Goal: Task Accomplishment & Management: Use online tool/utility

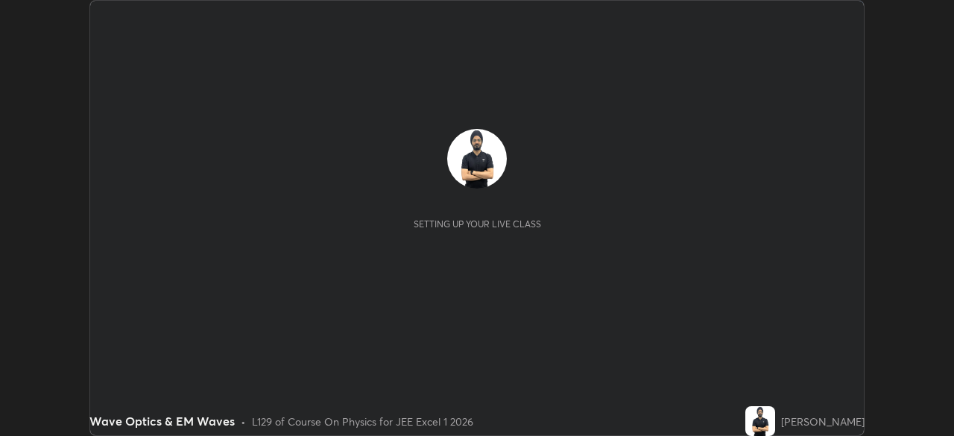
scroll to position [436, 953]
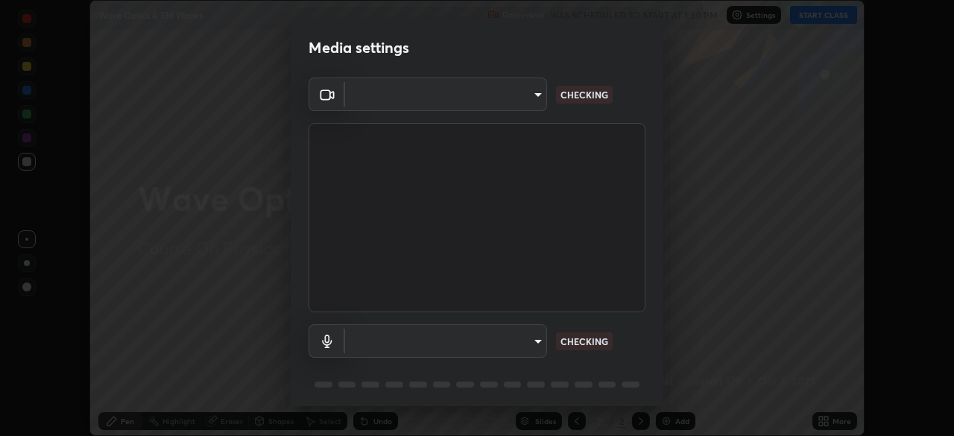
type input "b04d3f4aab0507a607fcb058103082b40897ea5b56942dd6fa8112f95d025699"
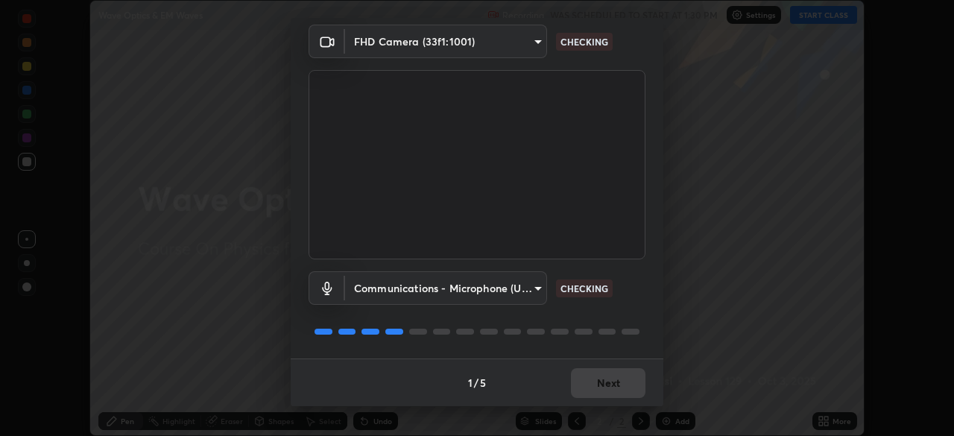
click at [498, 290] on body "Erase all Wave Optics & EM Waves Recording WAS SCHEDULED TO START AT 1:30 PM Se…" at bounding box center [477, 218] width 954 height 436
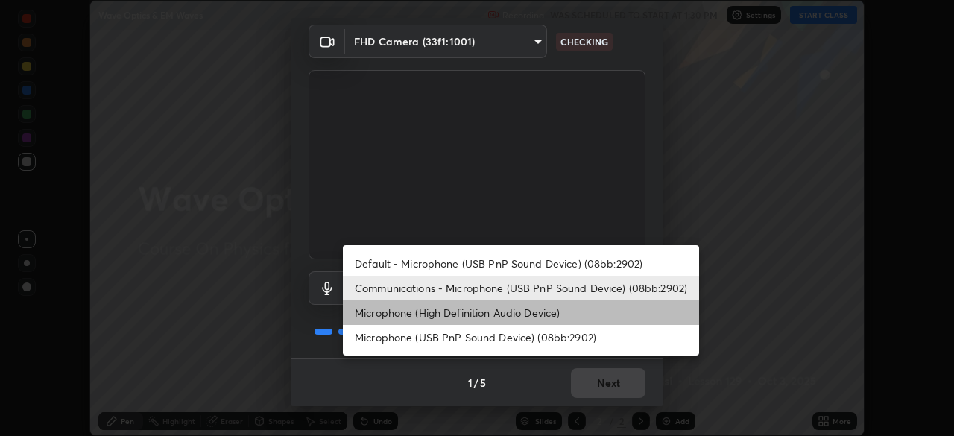
click at [507, 312] on li "Microphone (High Definition Audio Device)" at bounding box center [521, 312] width 356 height 25
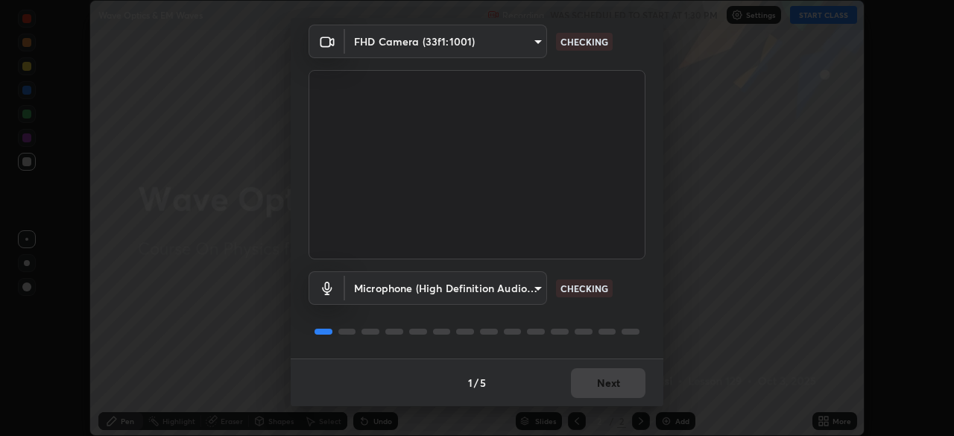
click at [512, 289] on body "Erase all Wave Optics & EM Waves Recording WAS SCHEDULED TO START AT 1:30 PM Se…" at bounding box center [477, 218] width 954 height 436
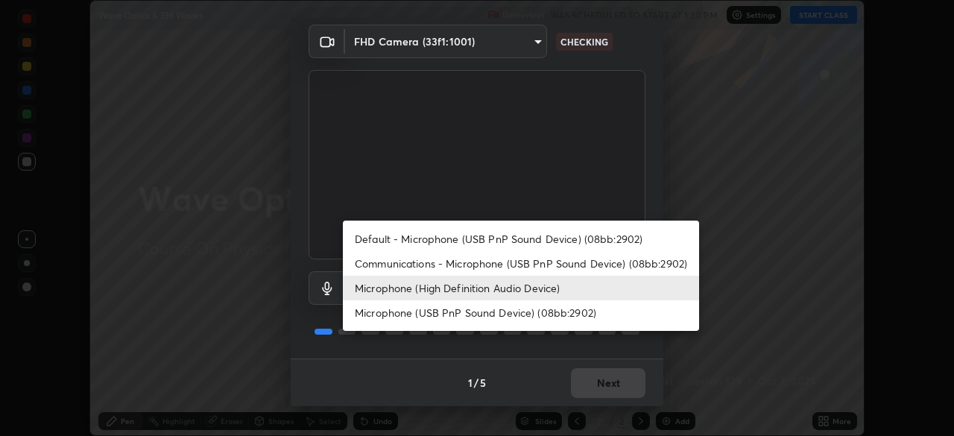
click at [514, 260] on li "Communications - Microphone (USB PnP Sound Device) (08bb:2902)" at bounding box center [521, 263] width 356 height 25
type input "communications"
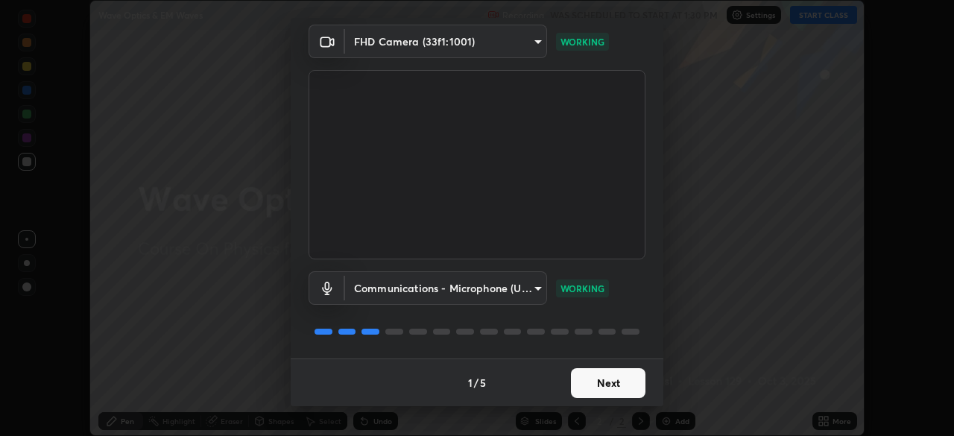
click at [622, 384] on button "Next" at bounding box center [608, 383] width 75 height 30
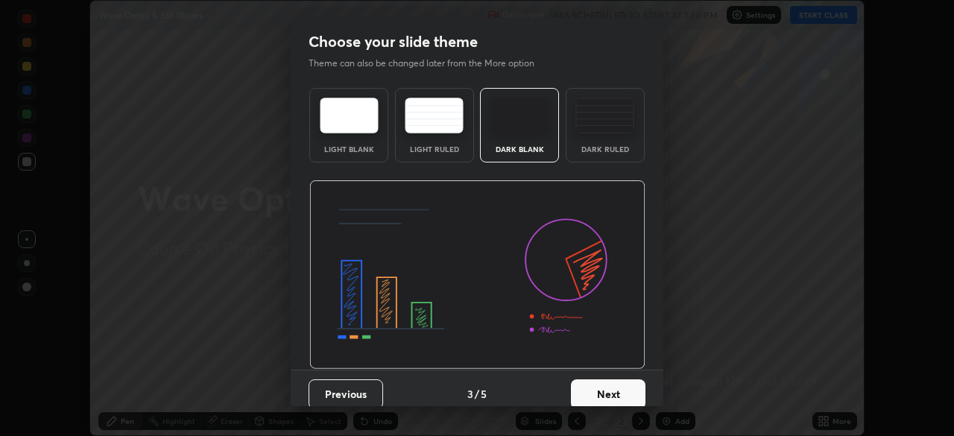
click at [631, 384] on button "Next" at bounding box center [608, 394] width 75 height 30
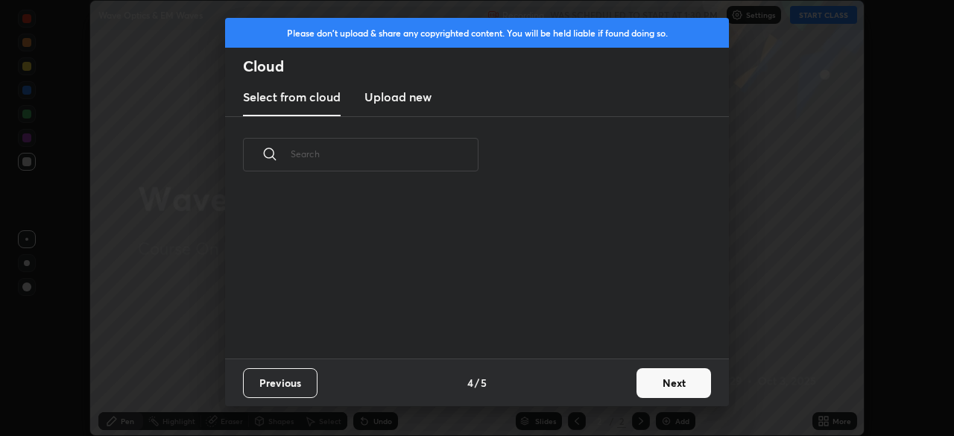
click at [639, 388] on button "Next" at bounding box center [673, 383] width 75 height 30
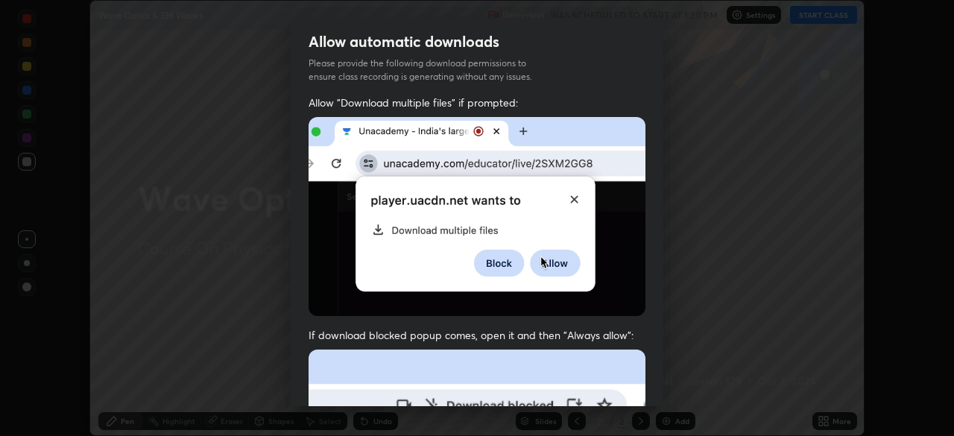
click at [654, 379] on div "Allow "Download multiple files" if prompted: If download blocked popup comes, o…" at bounding box center [477, 409] width 373 height 628
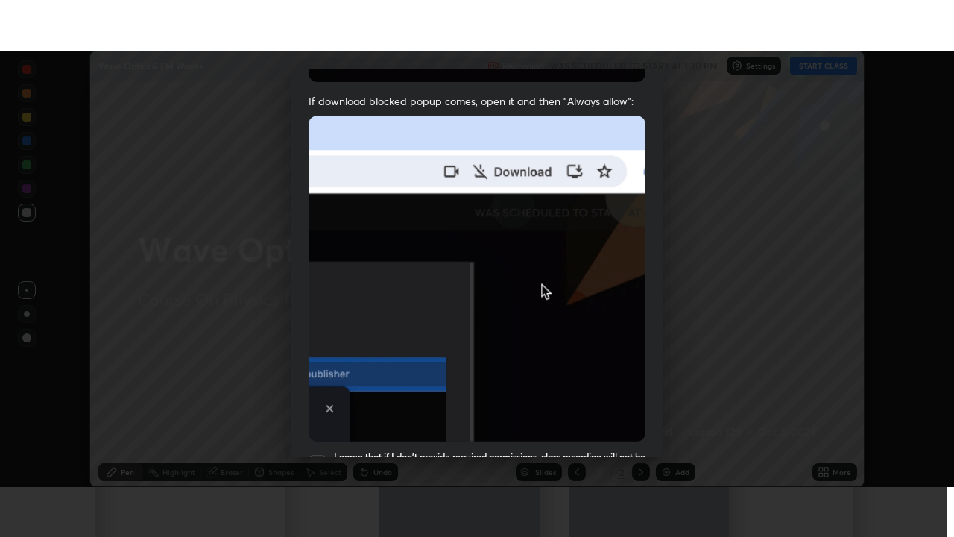
scroll to position [357, 0]
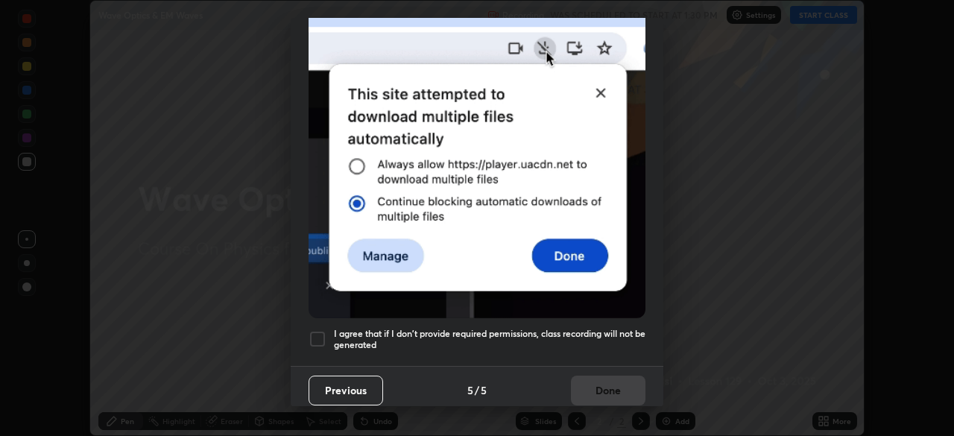
click at [614, 338] on h5 "I agree that if I don't provide required permissions, class recording will not …" at bounding box center [490, 339] width 312 height 23
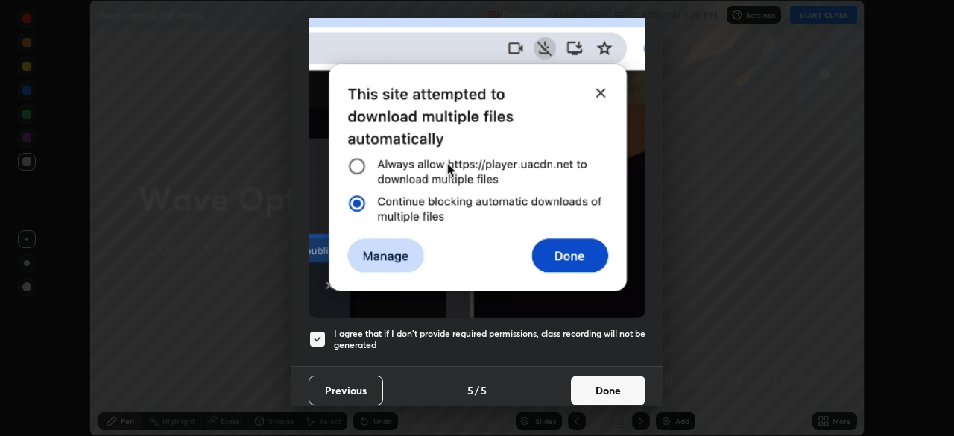
click at [626, 385] on button "Done" at bounding box center [608, 391] width 75 height 30
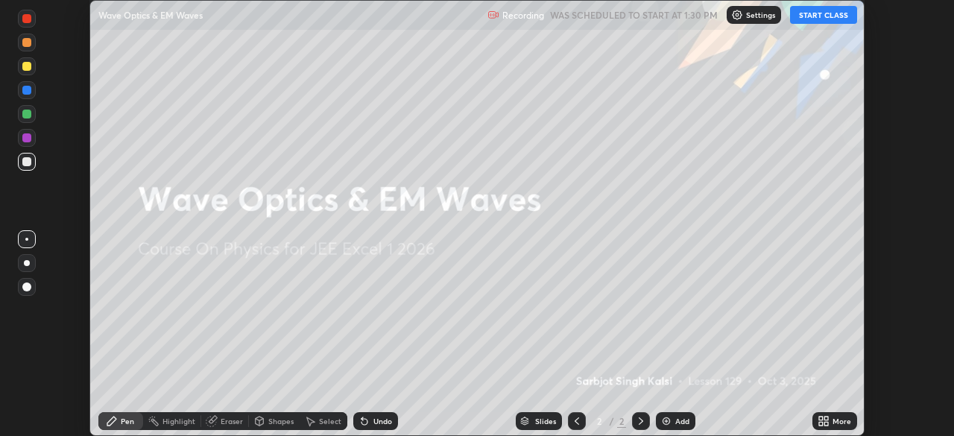
click at [841, 419] on div "More" at bounding box center [842, 420] width 19 height 7
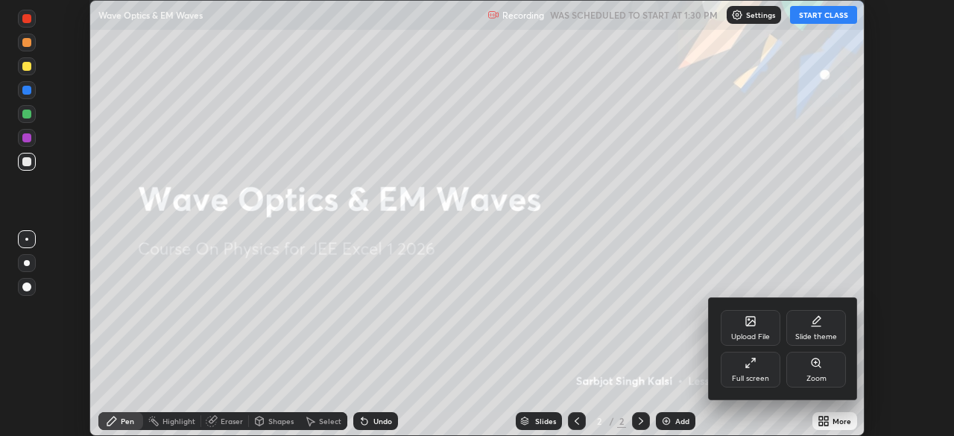
click at [777, 371] on div "Full screen" at bounding box center [751, 370] width 60 height 36
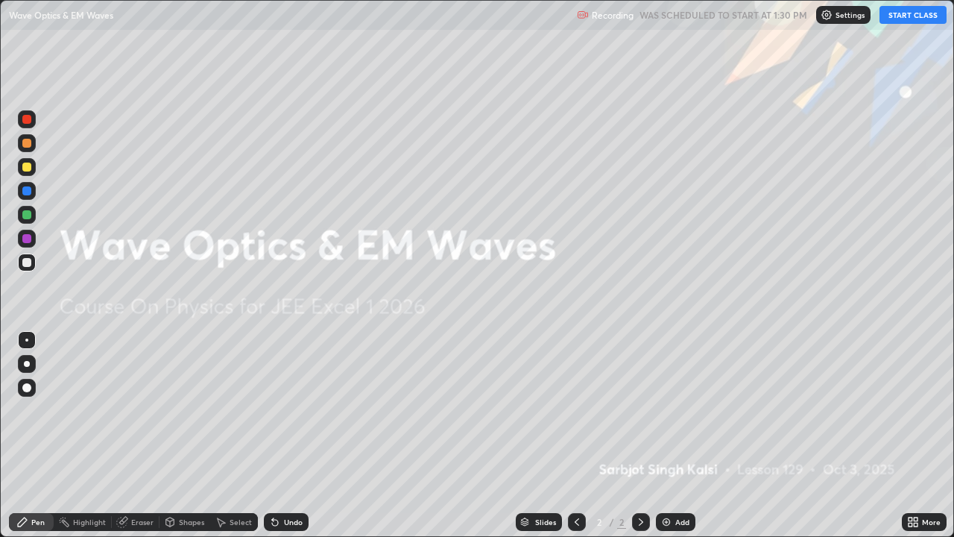
scroll to position [537, 954]
click at [905, 23] on button "START CLASS" at bounding box center [912, 15] width 67 height 18
click at [686, 435] on div "Add" at bounding box center [682, 521] width 14 height 7
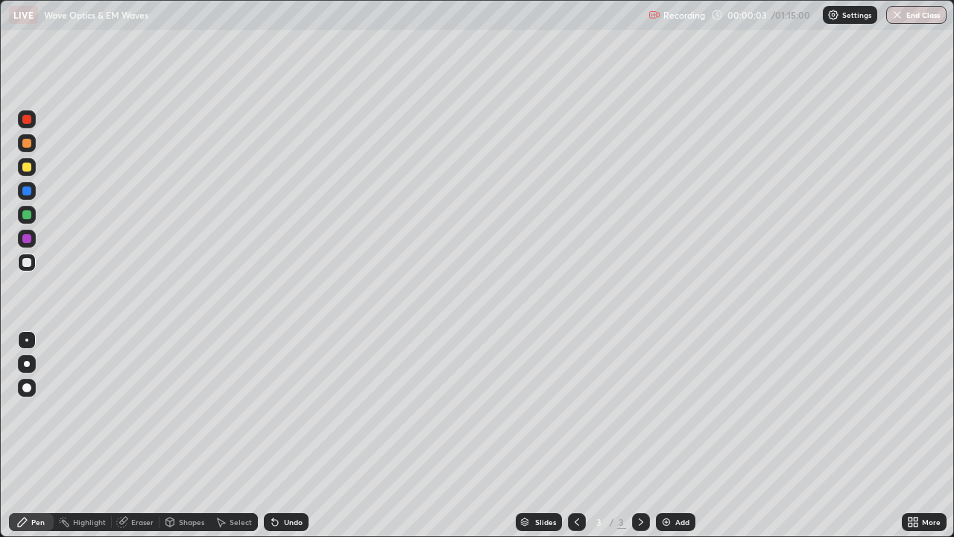
click at [29, 364] on div at bounding box center [27, 364] width 6 height 6
click at [30, 264] on div at bounding box center [26, 262] width 9 height 9
click at [24, 214] on div at bounding box center [26, 214] width 9 height 9
click at [675, 435] on div "Add" at bounding box center [682, 521] width 14 height 7
click at [34, 262] on div at bounding box center [27, 262] width 18 height 18
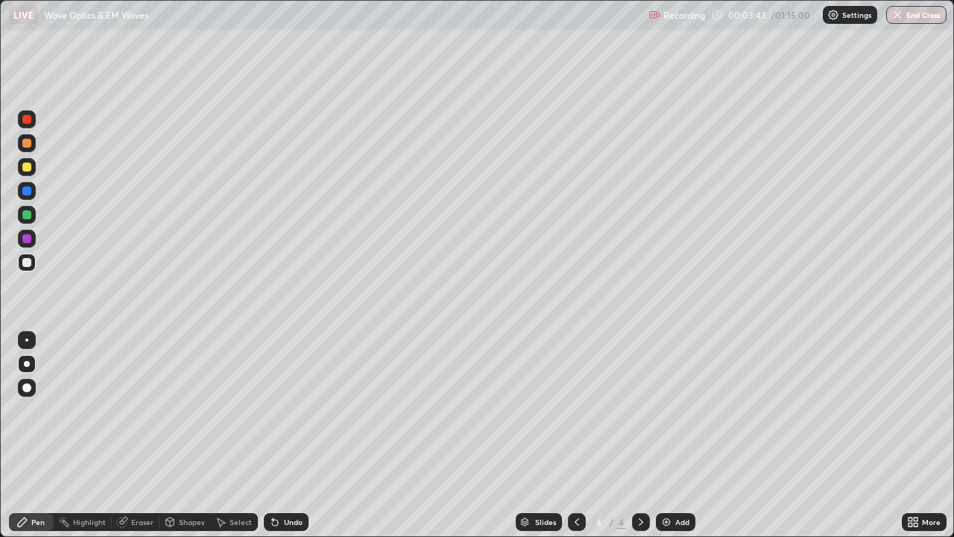
click at [296, 435] on div "Undo" at bounding box center [293, 521] width 19 height 7
click at [291, 435] on div "Undo" at bounding box center [293, 521] width 19 height 7
click at [27, 268] on div at bounding box center [27, 262] width 18 height 18
click at [27, 340] on div at bounding box center [26, 339] width 3 height 3
click at [23, 240] on div at bounding box center [26, 238] width 9 height 9
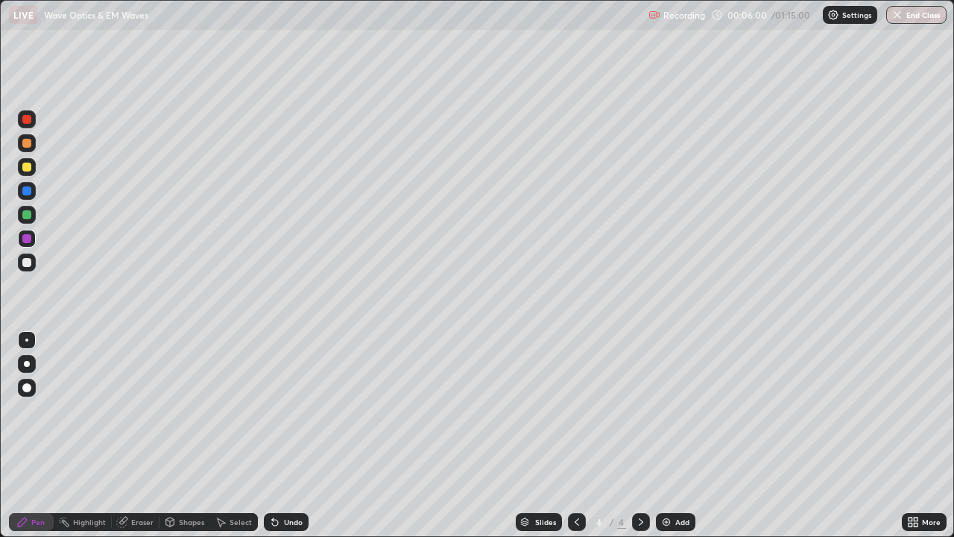
click at [675, 435] on div "Add" at bounding box center [682, 521] width 14 height 7
click at [29, 364] on div at bounding box center [27, 364] width 6 height 6
click at [28, 259] on div at bounding box center [26, 262] width 9 height 9
click at [30, 265] on div at bounding box center [26, 262] width 9 height 9
click at [676, 435] on div "Add" at bounding box center [682, 521] width 14 height 7
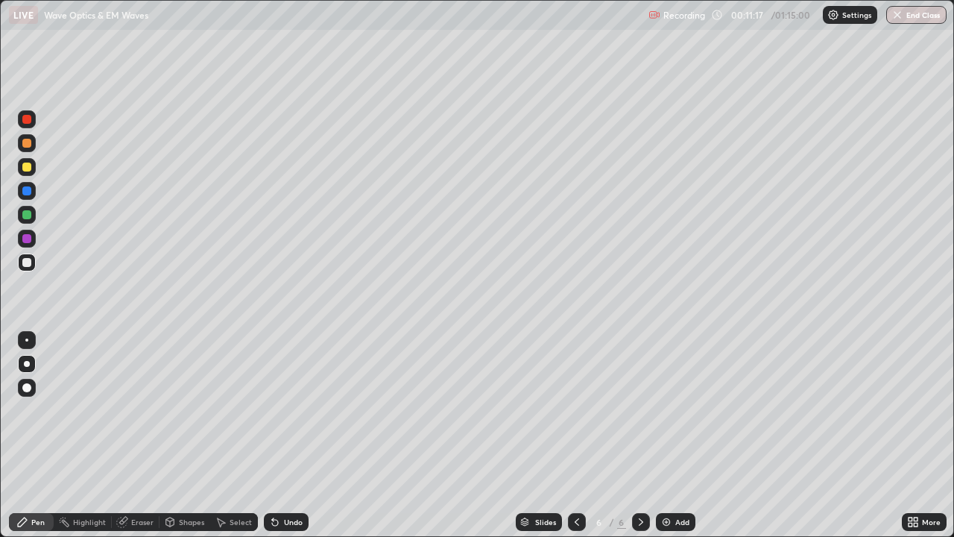
click at [28, 269] on div at bounding box center [27, 262] width 18 height 18
click at [27, 340] on div at bounding box center [26, 339] width 3 height 3
click at [297, 435] on div "Undo" at bounding box center [293, 521] width 19 height 7
click at [27, 263] on div at bounding box center [26, 262] width 9 height 9
click at [23, 213] on div at bounding box center [26, 214] width 9 height 9
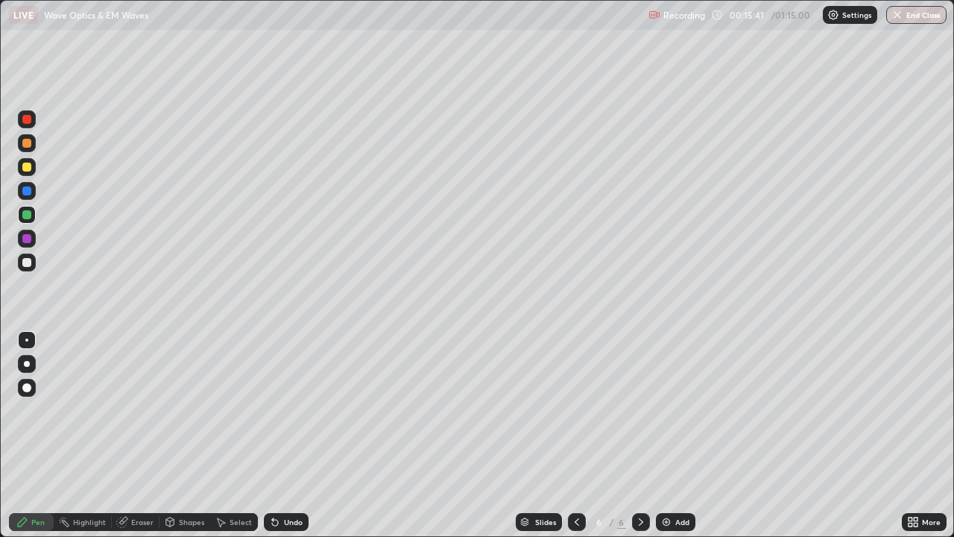
click at [134, 435] on div "Eraser" at bounding box center [142, 521] width 22 height 7
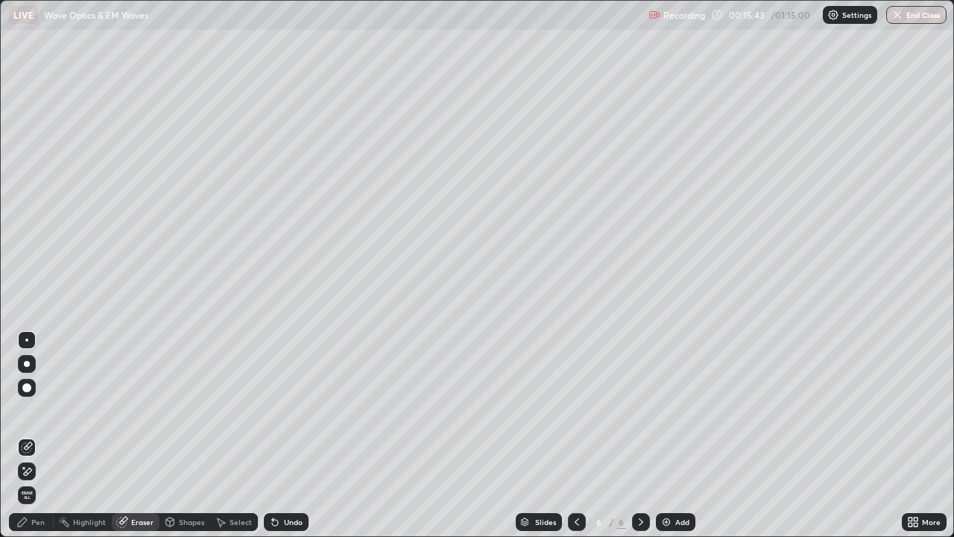
click at [29, 435] on div "Pen" at bounding box center [31, 522] width 45 height 18
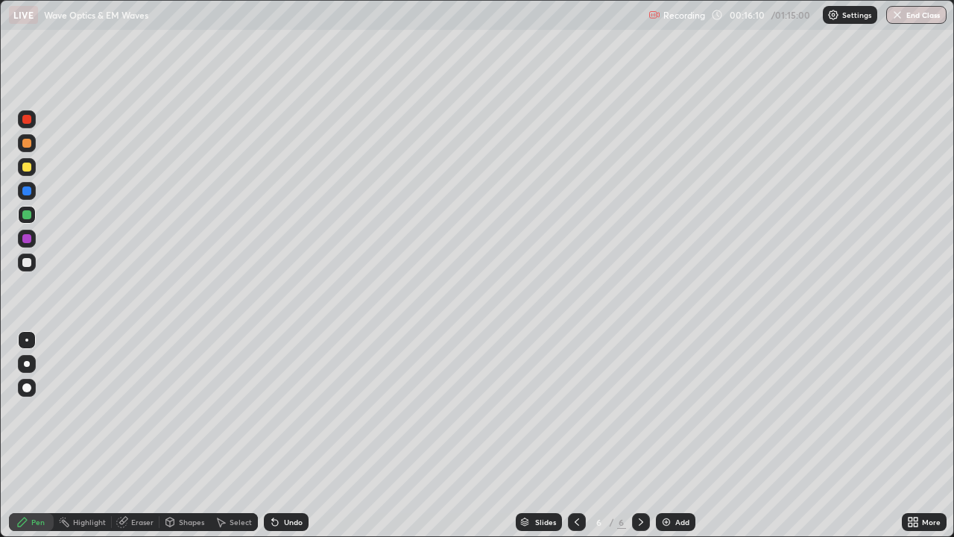
click at [30, 261] on div at bounding box center [26, 262] width 9 height 9
click at [272, 435] on icon at bounding box center [272, 518] width 1 height 1
click at [272, 435] on icon at bounding box center [275, 522] width 6 height 6
click at [689, 435] on div "Add" at bounding box center [676, 522] width 40 height 18
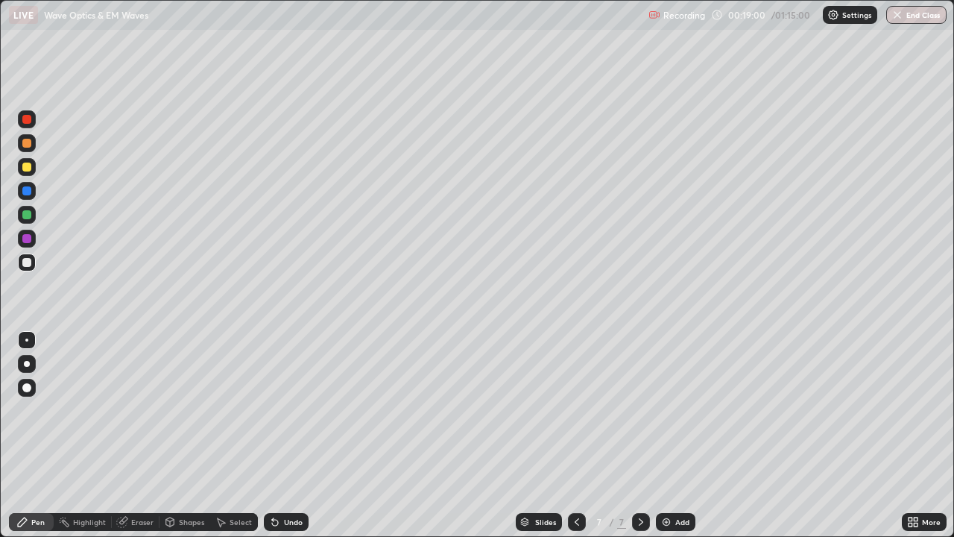
click at [27, 269] on div at bounding box center [27, 262] width 18 height 18
click at [288, 435] on div "Undo" at bounding box center [286, 522] width 45 height 18
click at [132, 435] on div "Eraser" at bounding box center [136, 522] width 48 height 18
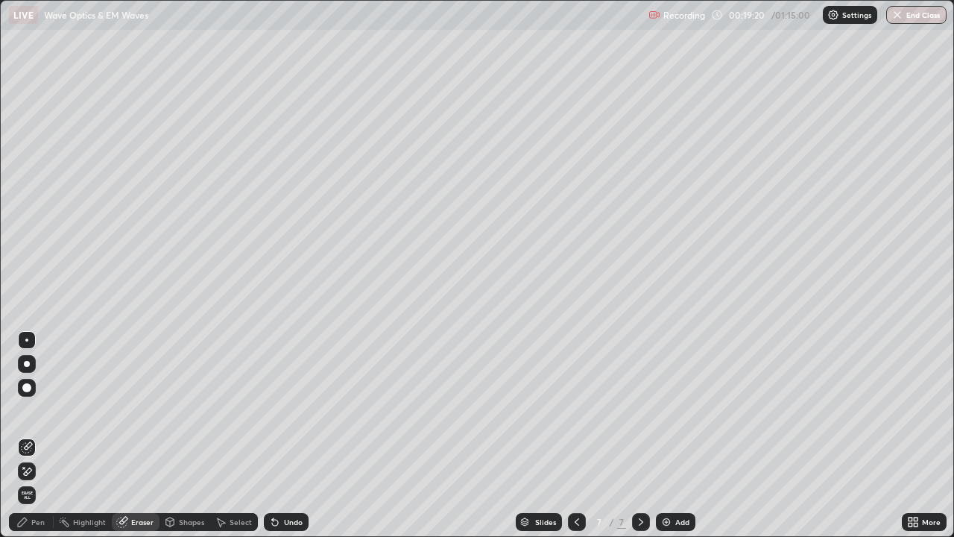
click at [30, 435] on div "Pen" at bounding box center [31, 522] width 45 height 18
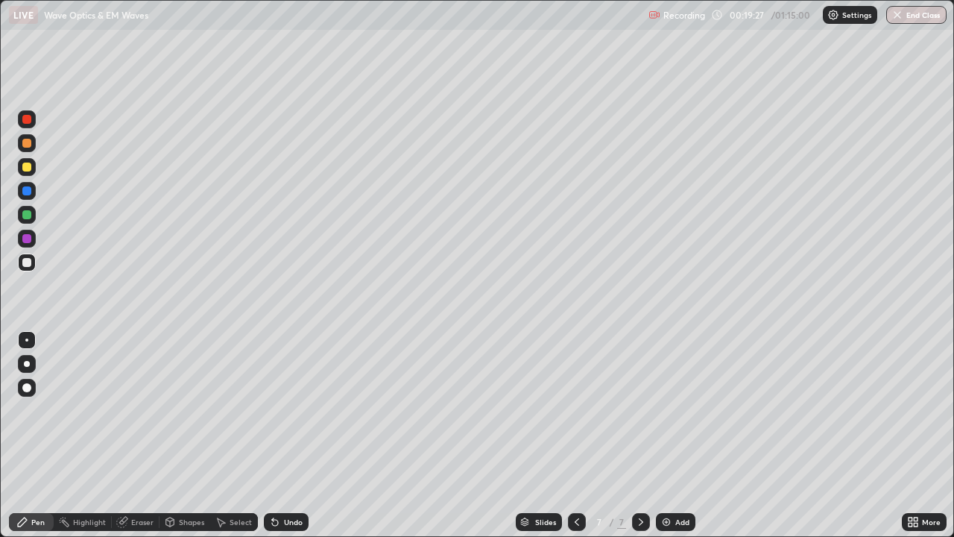
click at [25, 241] on div at bounding box center [26, 238] width 9 height 9
click at [31, 215] on div at bounding box center [26, 214] width 9 height 9
click at [276, 435] on icon at bounding box center [275, 522] width 6 height 6
click at [28, 238] on div at bounding box center [26, 238] width 9 height 9
click at [27, 215] on div at bounding box center [26, 214] width 9 height 9
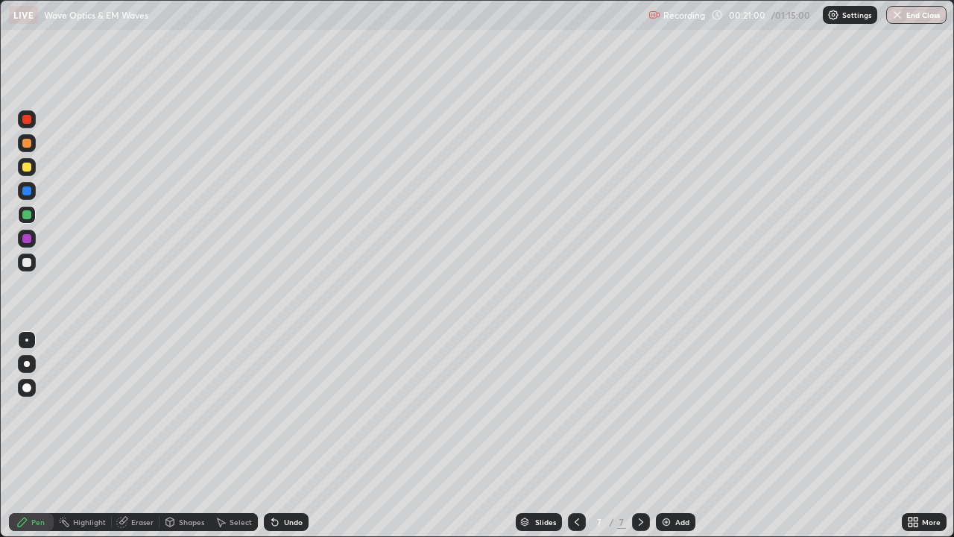
click at [151, 435] on div "Eraser" at bounding box center [142, 521] width 22 height 7
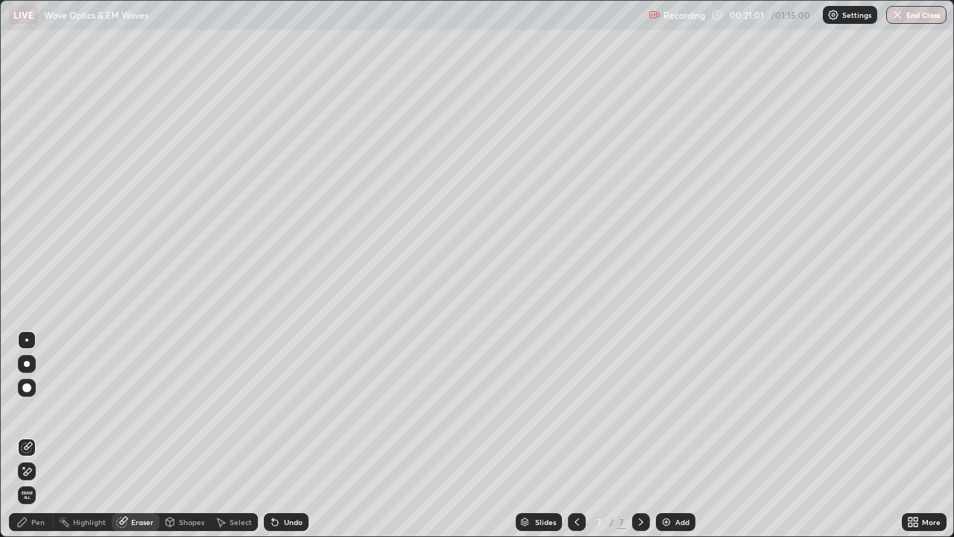
click at [28, 435] on icon at bounding box center [28, 470] width 8 height 7
click at [41, 435] on div "Pen" at bounding box center [31, 522] width 45 height 18
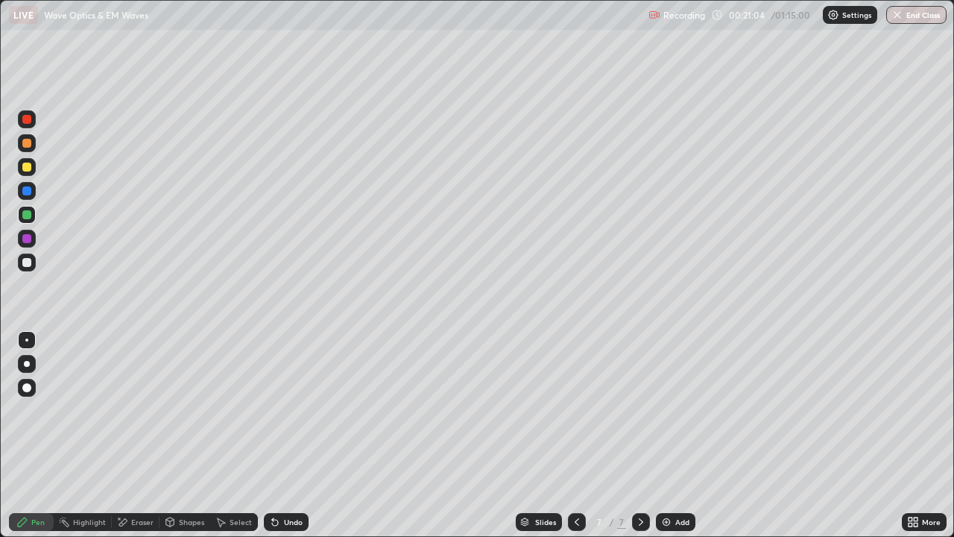
click at [32, 238] on div at bounding box center [27, 239] width 18 height 18
click at [138, 435] on div "Eraser" at bounding box center [136, 522] width 48 height 18
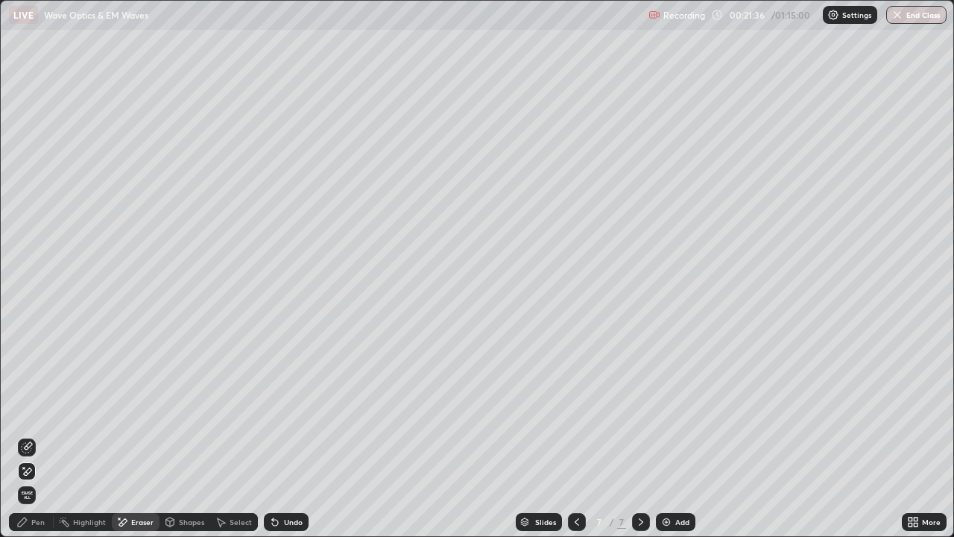
click at [35, 435] on div "Pen" at bounding box center [37, 521] width 13 height 7
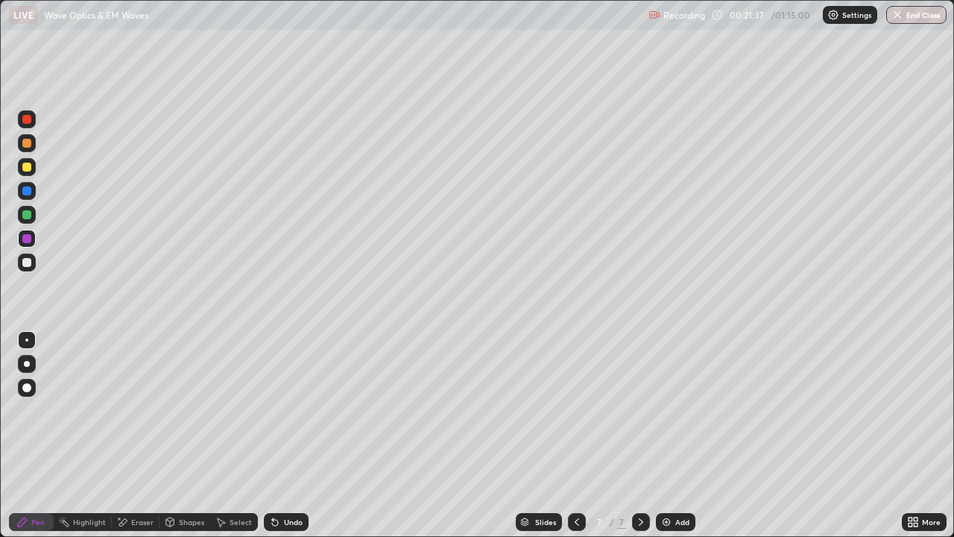
click at [28, 261] on div at bounding box center [26, 262] width 9 height 9
click at [147, 435] on div "Eraser" at bounding box center [142, 521] width 22 height 7
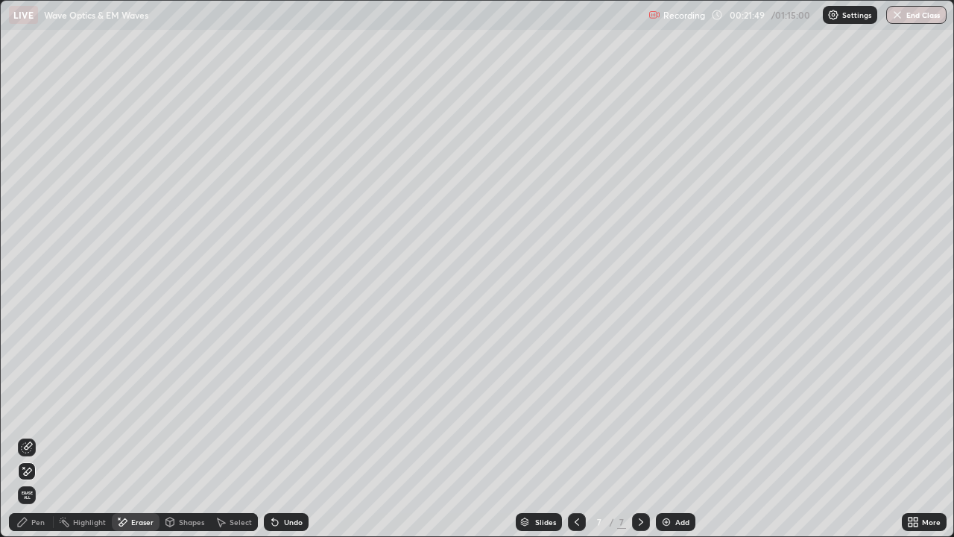
click at [35, 435] on div "Pen" at bounding box center [37, 521] width 13 height 7
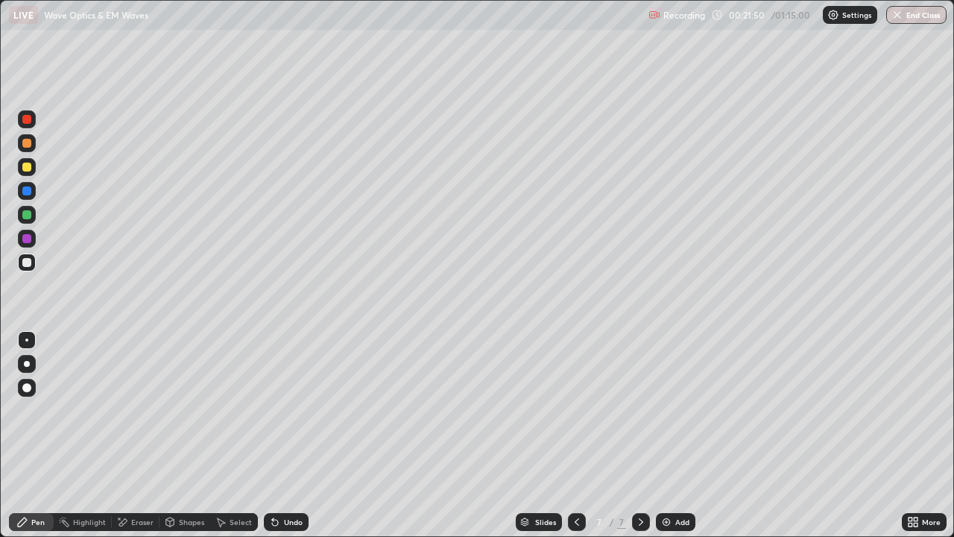
click at [26, 263] on div at bounding box center [26, 262] width 9 height 9
click at [177, 435] on div "Shapes" at bounding box center [184, 522] width 51 height 18
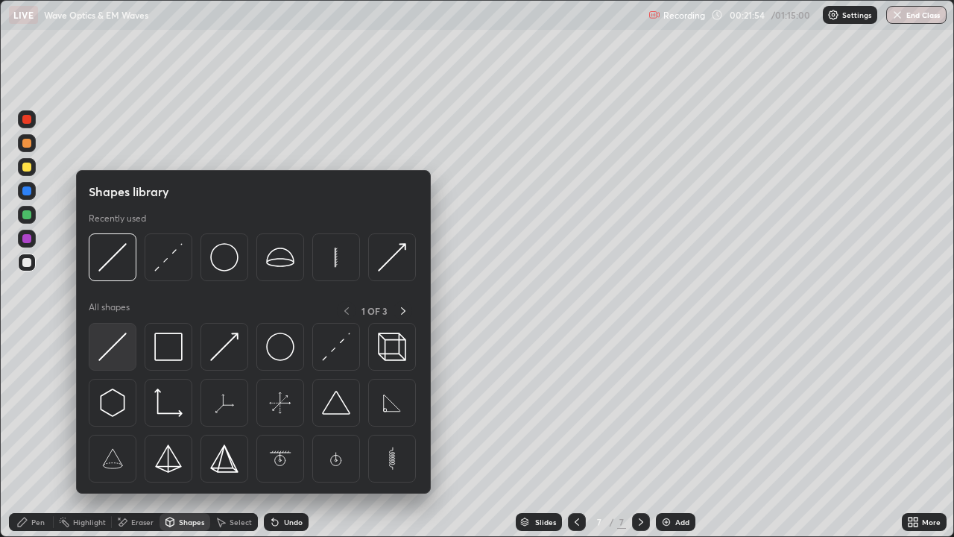
click at [110, 347] on img at bounding box center [112, 346] width 28 height 28
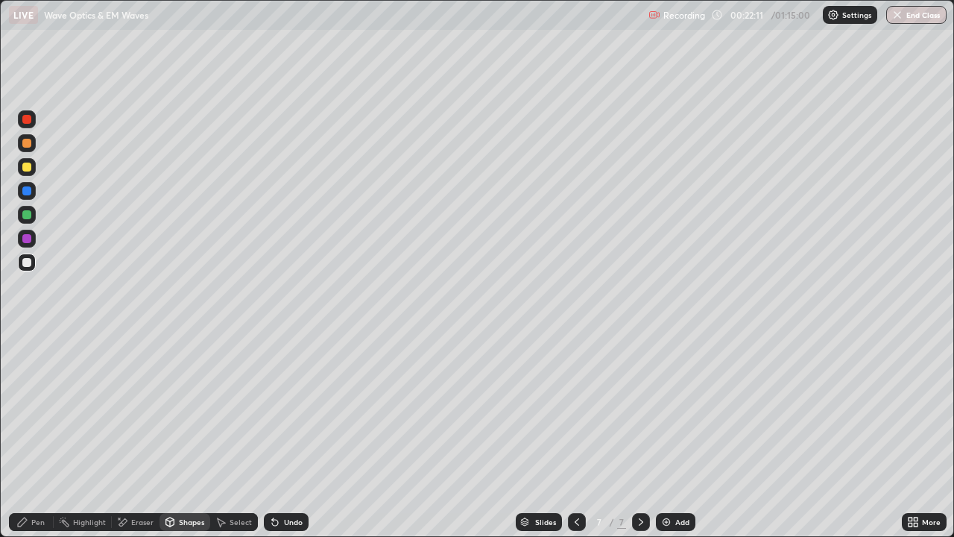
click at [41, 435] on div "Pen" at bounding box center [37, 521] width 13 height 7
click at [27, 165] on div at bounding box center [26, 166] width 9 height 9
click at [179, 435] on div "Shapes" at bounding box center [191, 521] width 25 height 7
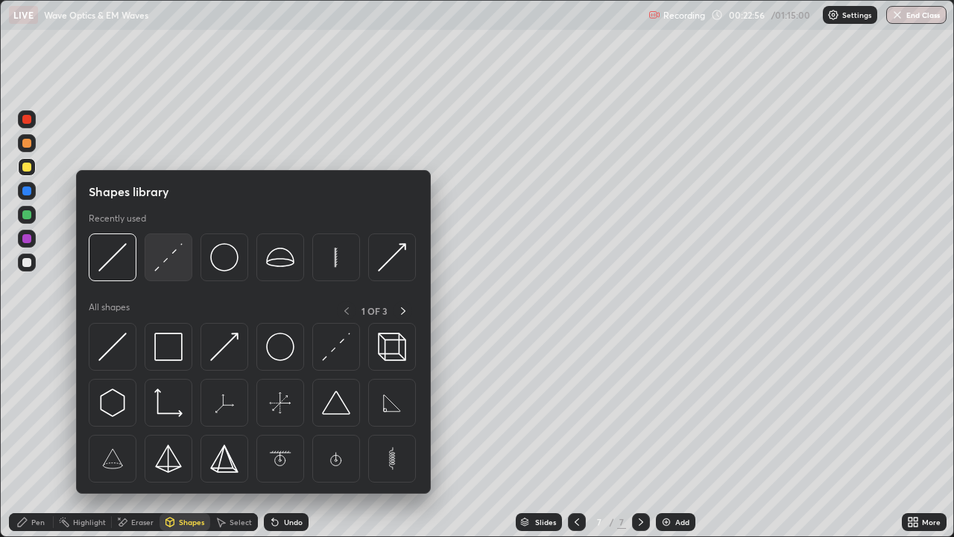
click at [165, 262] on img at bounding box center [168, 257] width 28 height 28
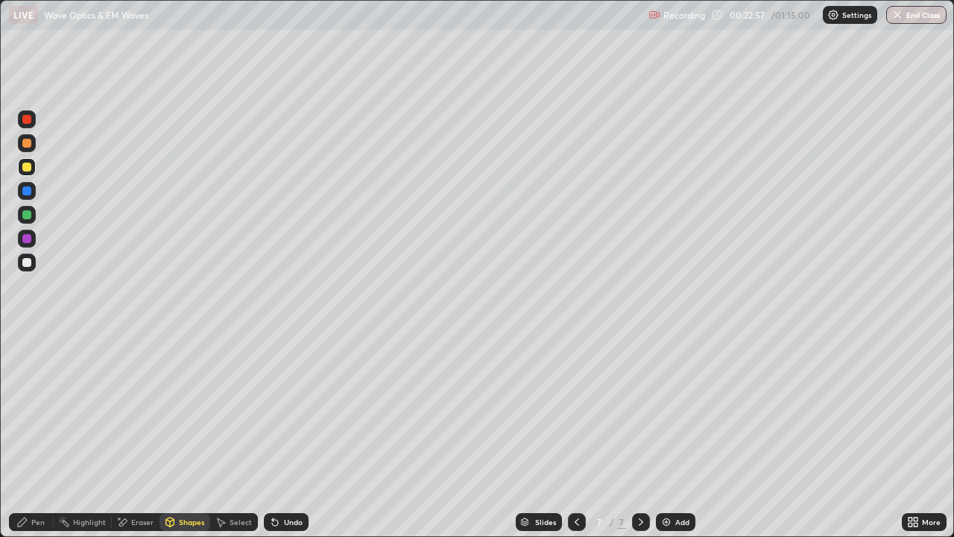
click at [25, 241] on div at bounding box center [26, 238] width 9 height 9
click at [53, 435] on div at bounding box center [53, 522] width 1 height 12
click at [28, 168] on div at bounding box center [26, 166] width 9 height 9
click at [27, 364] on div at bounding box center [27, 364] width 6 height 6
click at [272, 435] on icon at bounding box center [272, 518] width 1 height 1
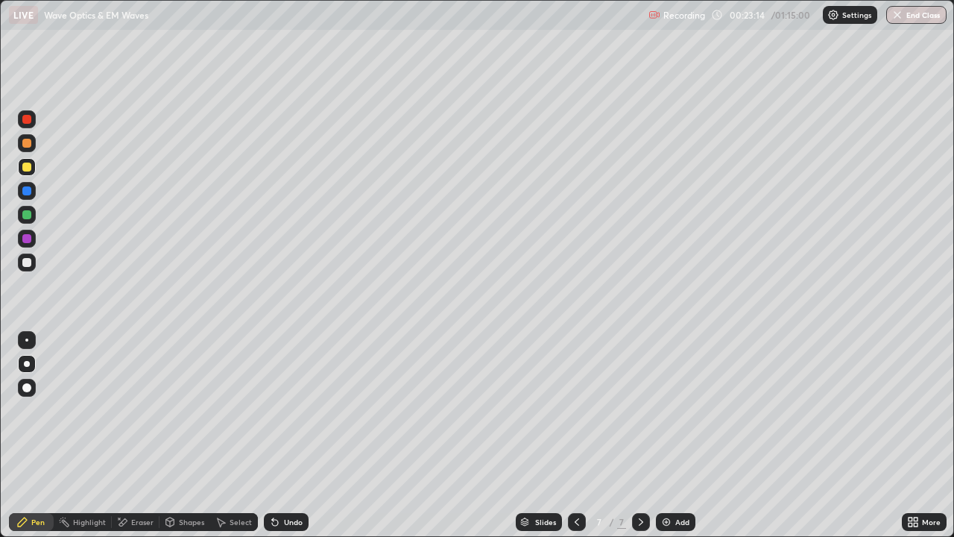
click at [277, 435] on div "Undo" at bounding box center [286, 522] width 45 height 18
click at [272, 435] on icon at bounding box center [272, 518] width 1 height 1
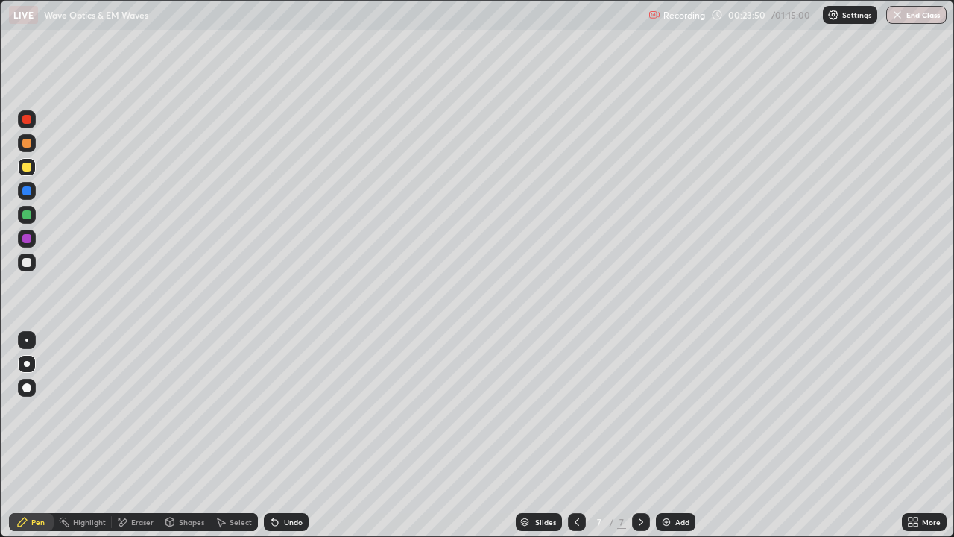
click at [27, 239] on div at bounding box center [26, 238] width 9 height 9
click at [25, 146] on div at bounding box center [26, 143] width 9 height 9
click at [127, 435] on icon at bounding box center [122, 522] width 12 height 13
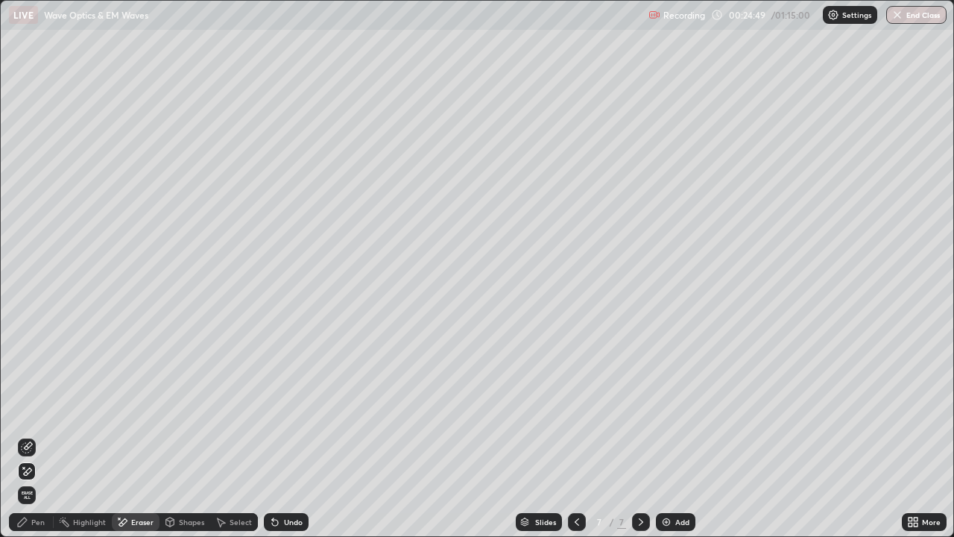
click at [36, 435] on div "Pen" at bounding box center [37, 521] width 13 height 7
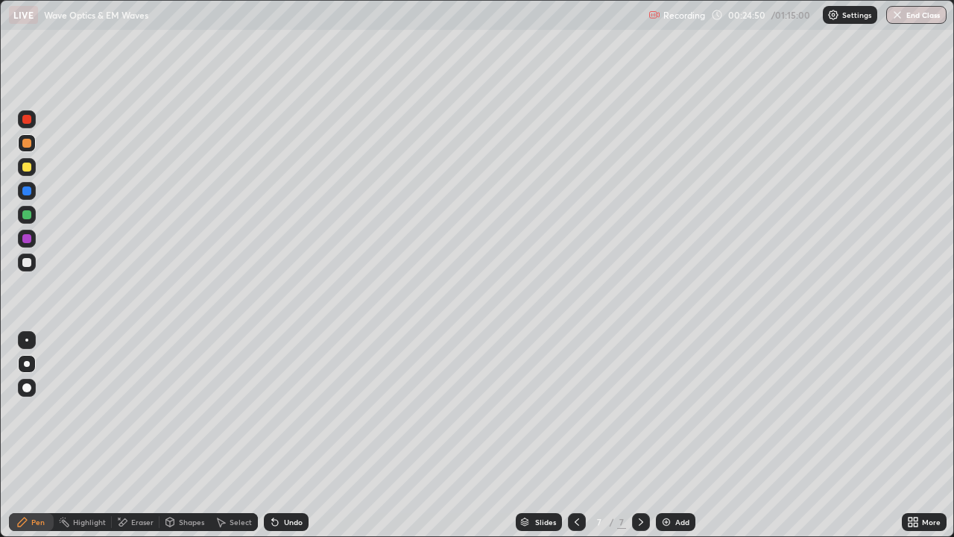
click at [29, 166] on div at bounding box center [26, 166] width 9 height 9
click at [273, 435] on icon at bounding box center [275, 522] width 6 height 6
click at [28, 262] on div at bounding box center [26, 262] width 9 height 9
click at [272, 435] on icon at bounding box center [275, 522] width 6 height 6
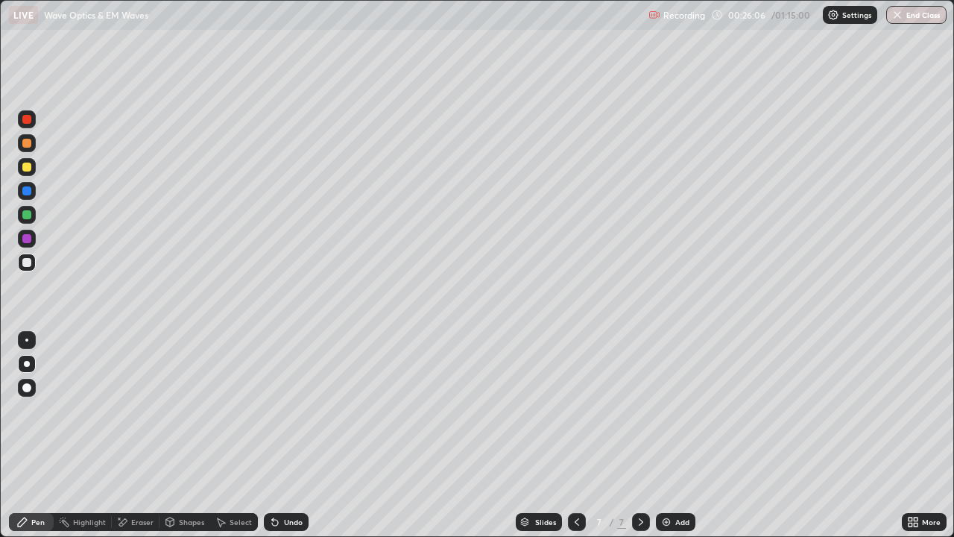
click at [275, 435] on icon at bounding box center [275, 522] width 12 height 12
click at [27, 340] on div at bounding box center [26, 339] width 3 height 3
click at [186, 435] on div "Shapes" at bounding box center [191, 521] width 25 height 7
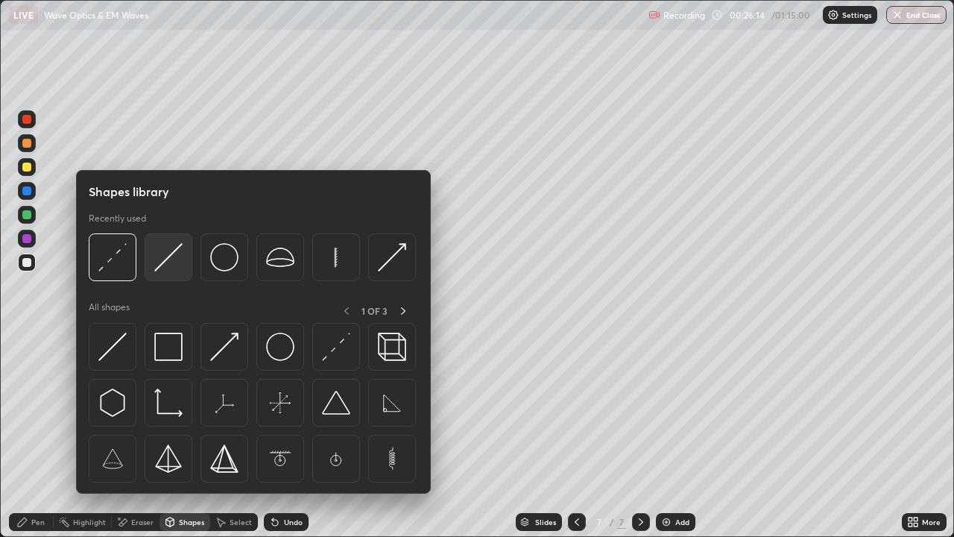
click at [173, 265] on img at bounding box center [168, 257] width 28 height 28
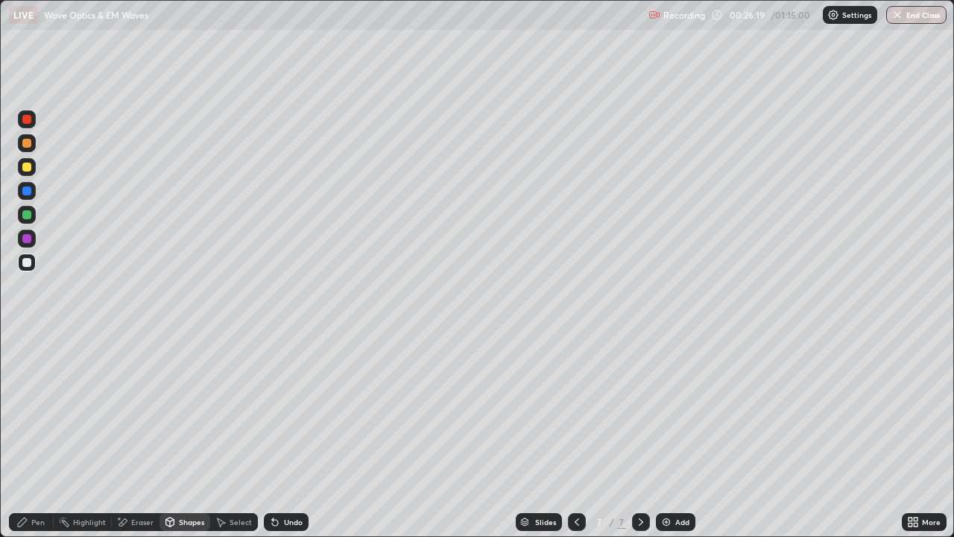
click at [34, 435] on div "Pen" at bounding box center [37, 521] width 13 height 7
click at [191, 435] on div "Shapes" at bounding box center [191, 521] width 25 height 7
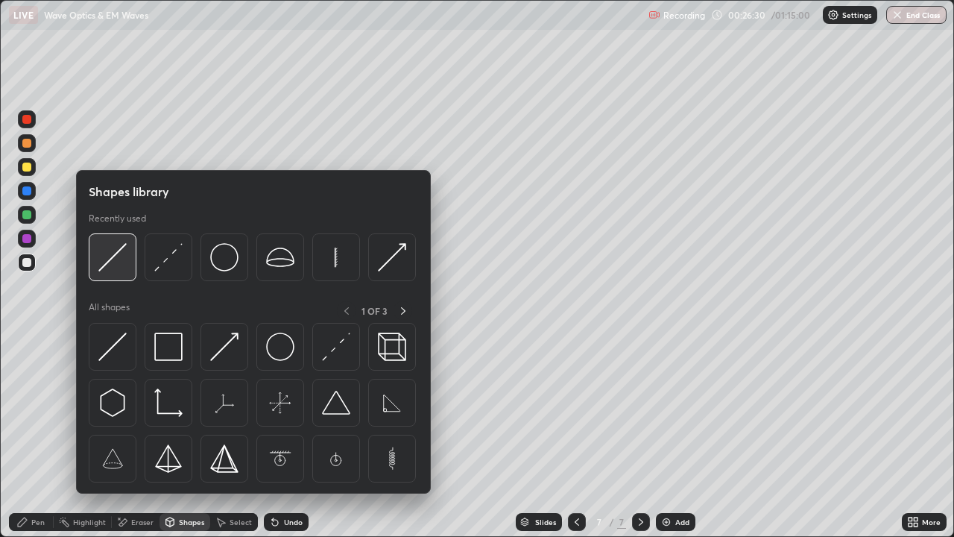
click at [117, 271] on img at bounding box center [112, 257] width 28 height 28
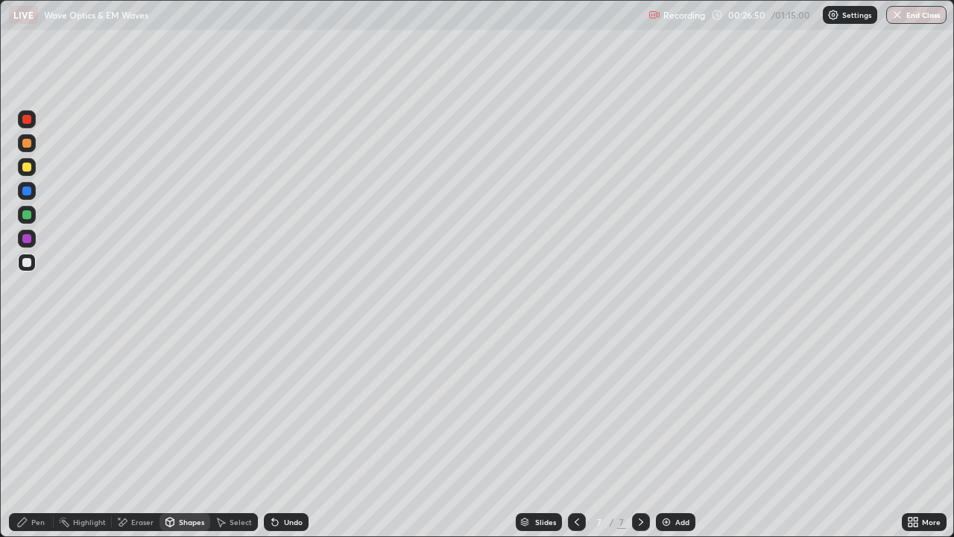
click at [24, 262] on div at bounding box center [26, 262] width 9 height 9
click at [30, 435] on div "Pen" at bounding box center [31, 522] width 45 height 18
click at [272, 435] on icon at bounding box center [272, 518] width 1 height 1
click at [274, 435] on icon at bounding box center [275, 522] width 6 height 6
click at [272, 435] on icon at bounding box center [275, 522] width 6 height 6
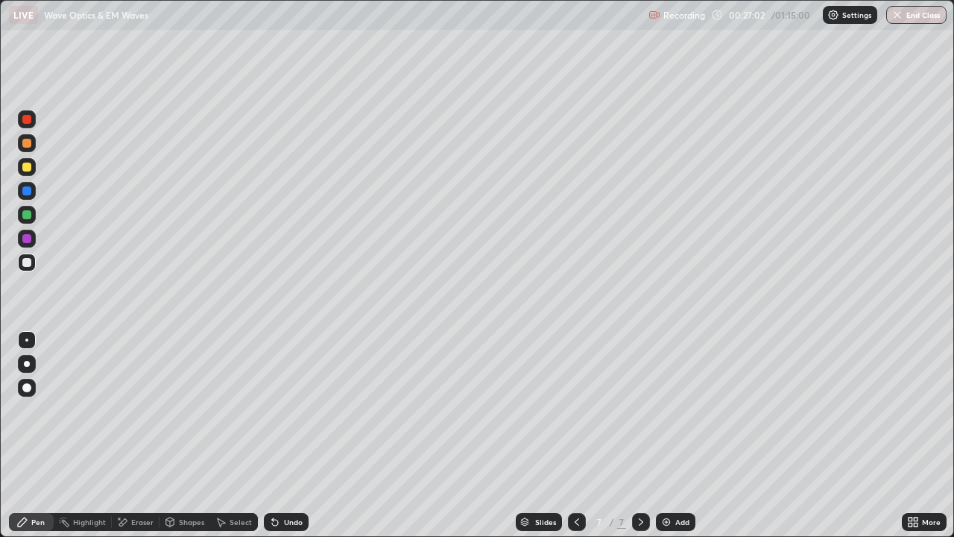
click at [272, 435] on icon at bounding box center [275, 522] width 6 height 6
click at [25, 221] on div at bounding box center [27, 215] width 18 height 18
click at [127, 435] on div "Eraser" at bounding box center [136, 522] width 48 height 18
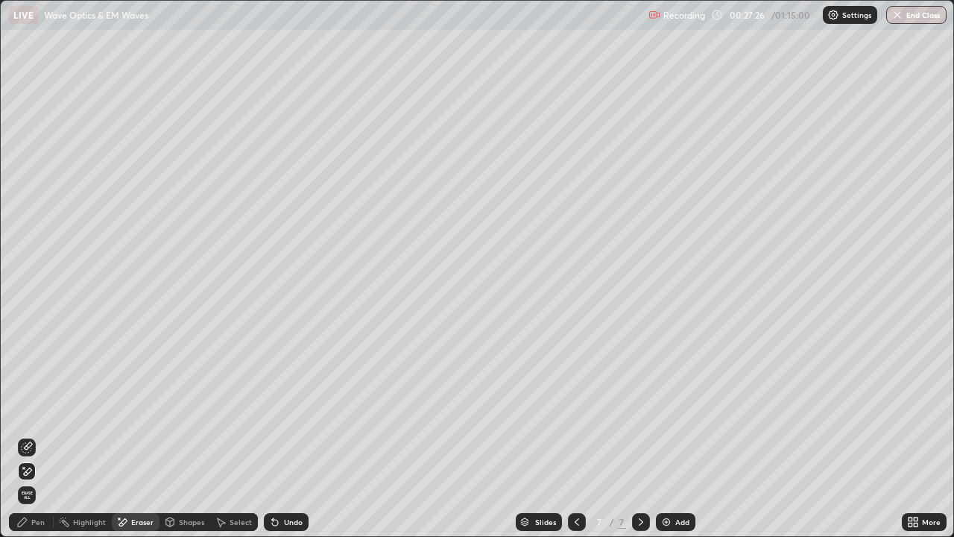
click at [33, 435] on div "Pen" at bounding box center [31, 522] width 45 height 18
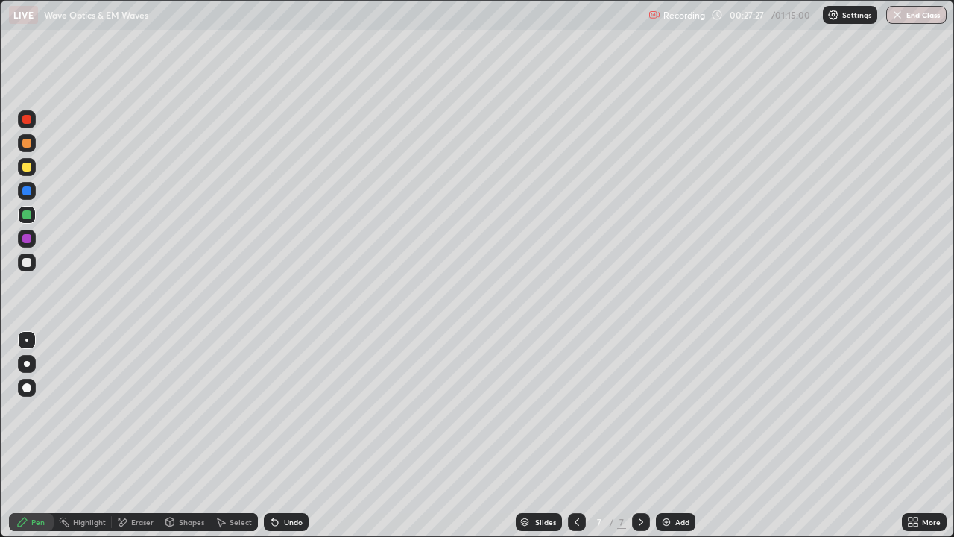
click at [27, 165] on div at bounding box center [26, 166] width 9 height 9
click at [27, 265] on div at bounding box center [26, 262] width 9 height 9
click at [27, 263] on div at bounding box center [26, 262] width 9 height 9
click at [25, 215] on div at bounding box center [26, 214] width 9 height 9
click at [24, 263] on div at bounding box center [26, 262] width 9 height 9
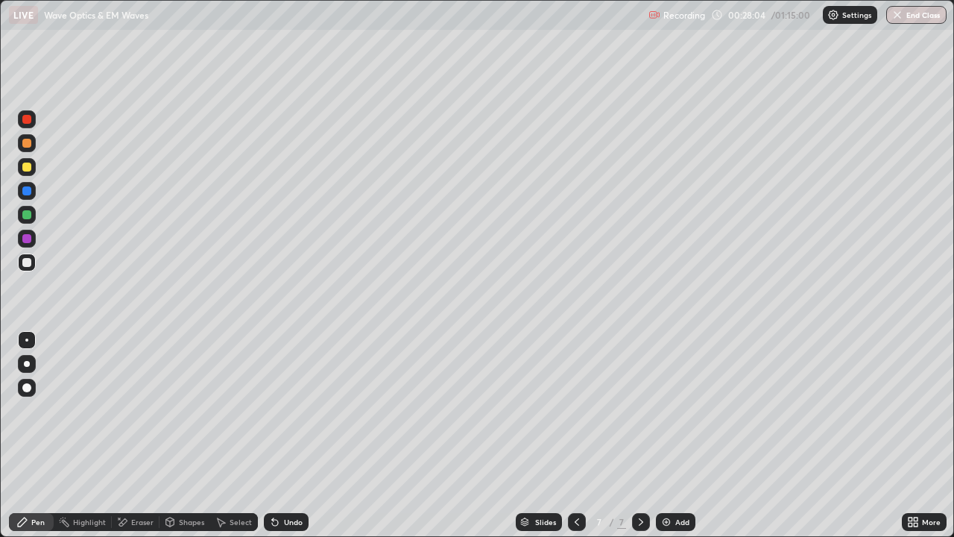
click at [273, 435] on icon at bounding box center [275, 522] width 6 height 6
click at [275, 435] on div "Undo" at bounding box center [286, 522] width 45 height 18
click at [27, 239] on div at bounding box center [26, 238] width 9 height 9
click at [34, 163] on div at bounding box center [27, 167] width 18 height 18
click at [26, 257] on div at bounding box center [27, 262] width 18 height 18
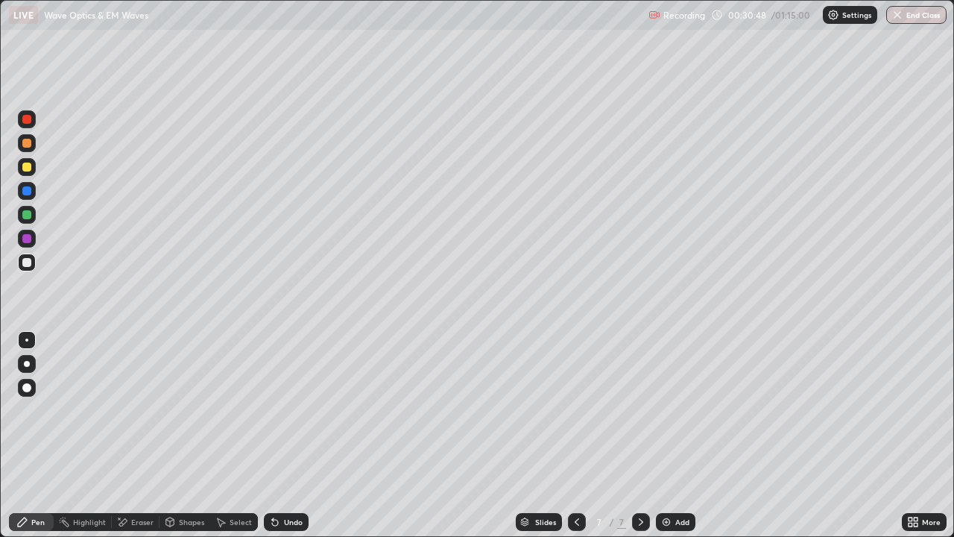
click at [23, 192] on div at bounding box center [26, 190] width 9 height 9
click at [128, 435] on div "Eraser" at bounding box center [136, 522] width 48 height 18
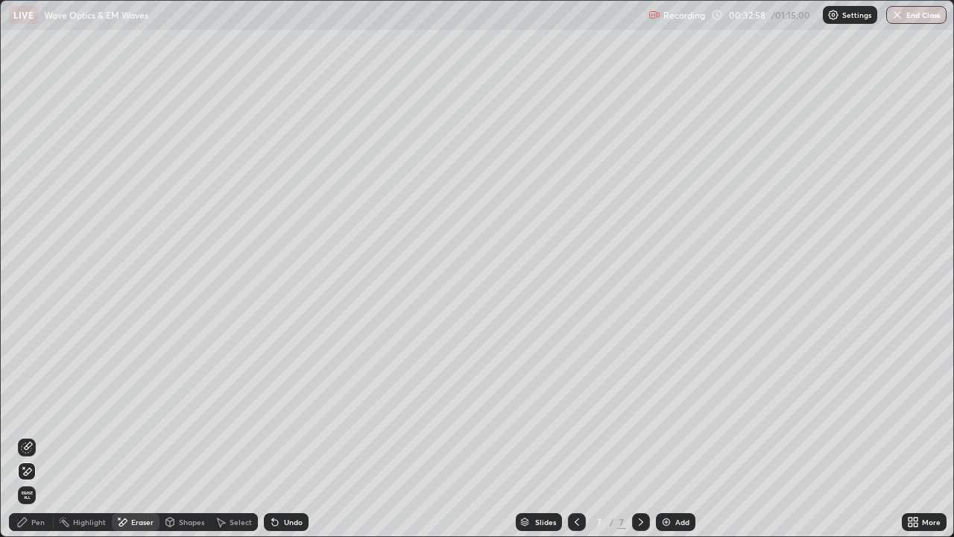
click at [25, 435] on div "Pen" at bounding box center [31, 522] width 45 height 18
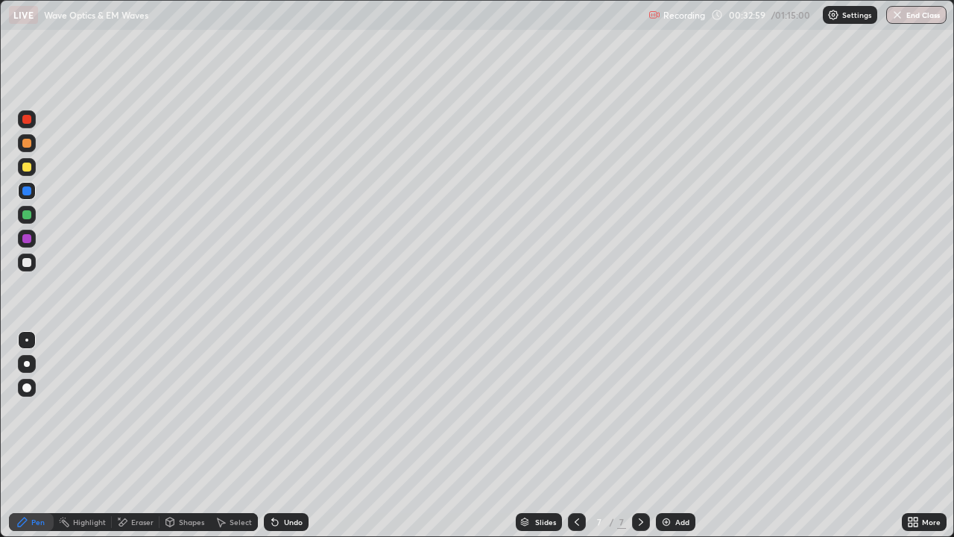
click at [19, 167] on div at bounding box center [27, 167] width 18 height 18
click at [274, 435] on icon at bounding box center [275, 522] width 6 height 6
click at [275, 435] on icon at bounding box center [275, 522] width 6 height 6
click at [277, 435] on icon at bounding box center [275, 522] width 12 height 12
click at [24, 262] on div at bounding box center [26, 262] width 9 height 9
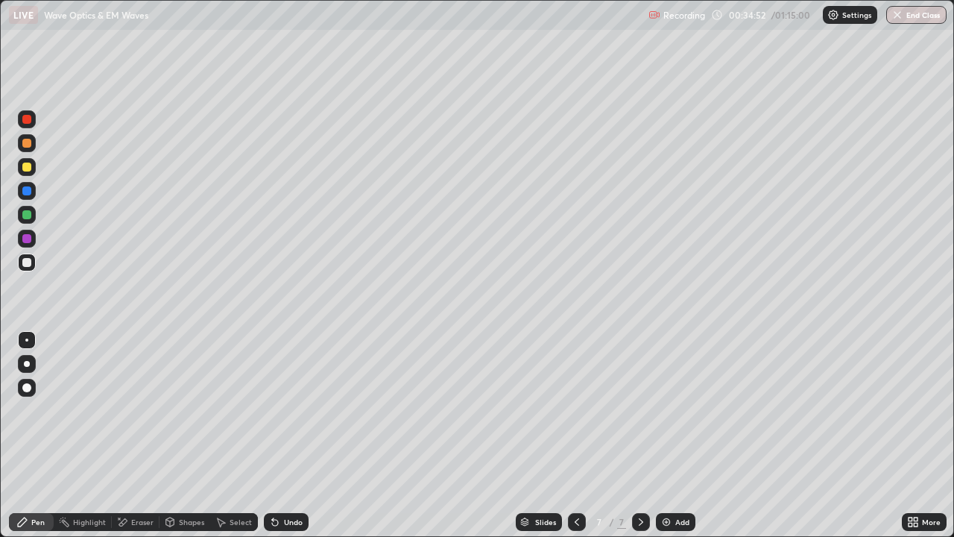
click at [137, 435] on div "Eraser" at bounding box center [142, 521] width 22 height 7
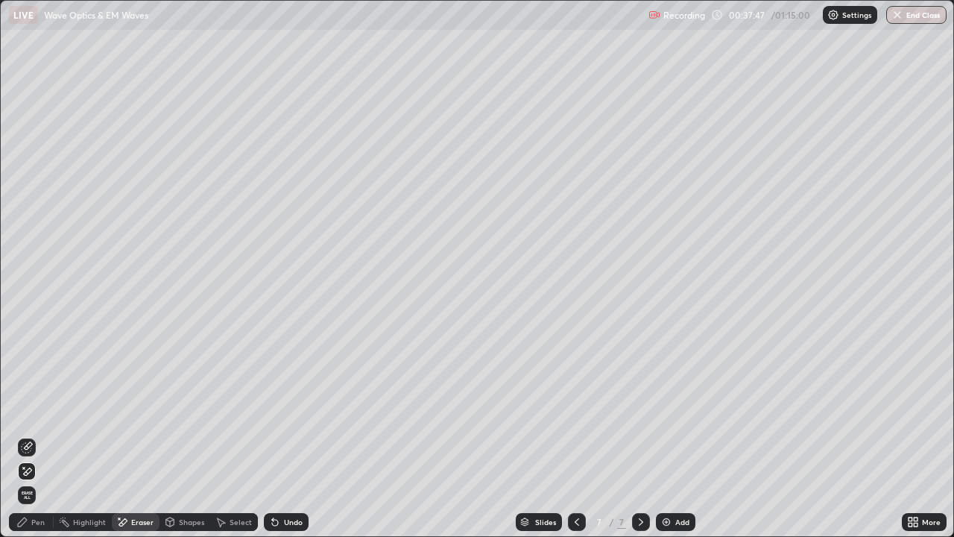
click at [238, 435] on div "Select" at bounding box center [241, 521] width 22 height 7
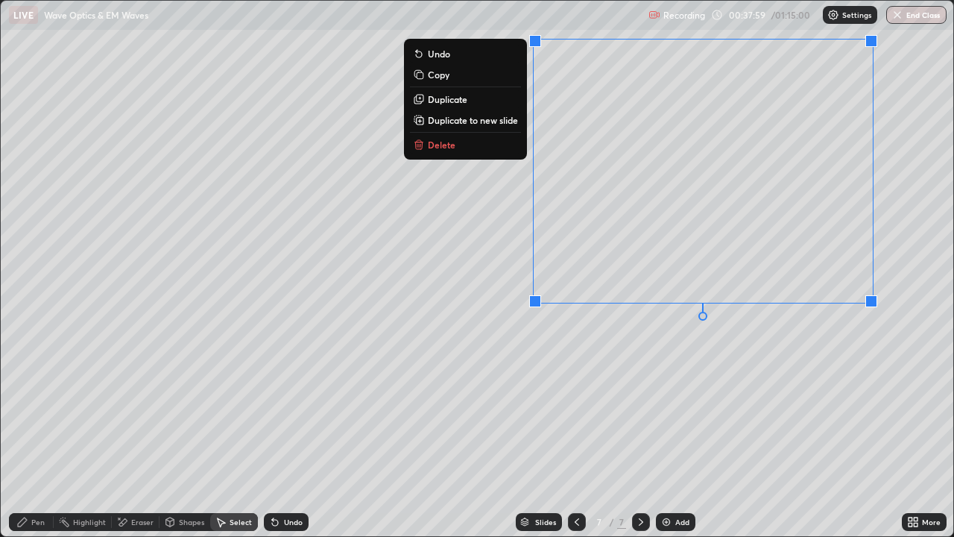
click at [521, 365] on div "0 ° Undo Copy Duplicate Duplicate to new slide Delete" at bounding box center [477, 268] width 952 height 535
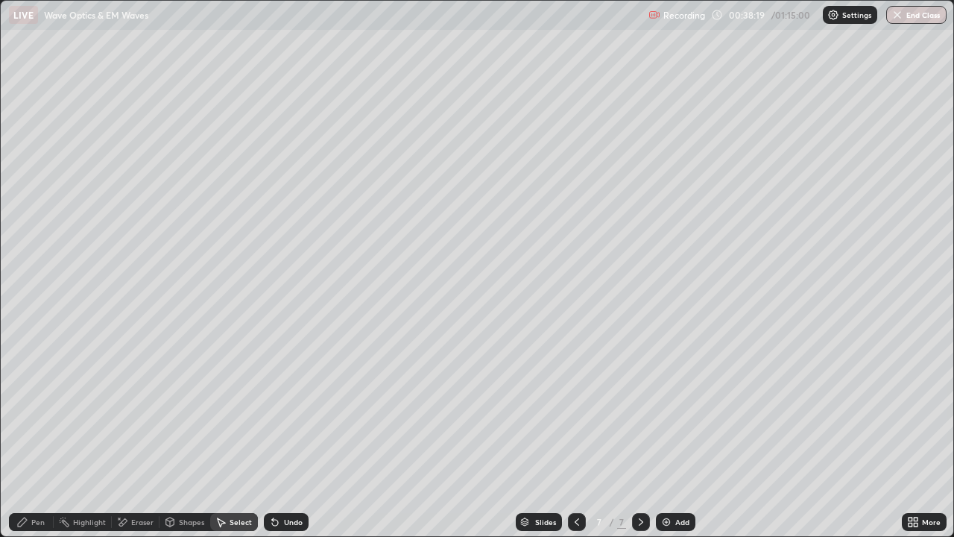
click at [241, 435] on div "Select" at bounding box center [241, 521] width 22 height 7
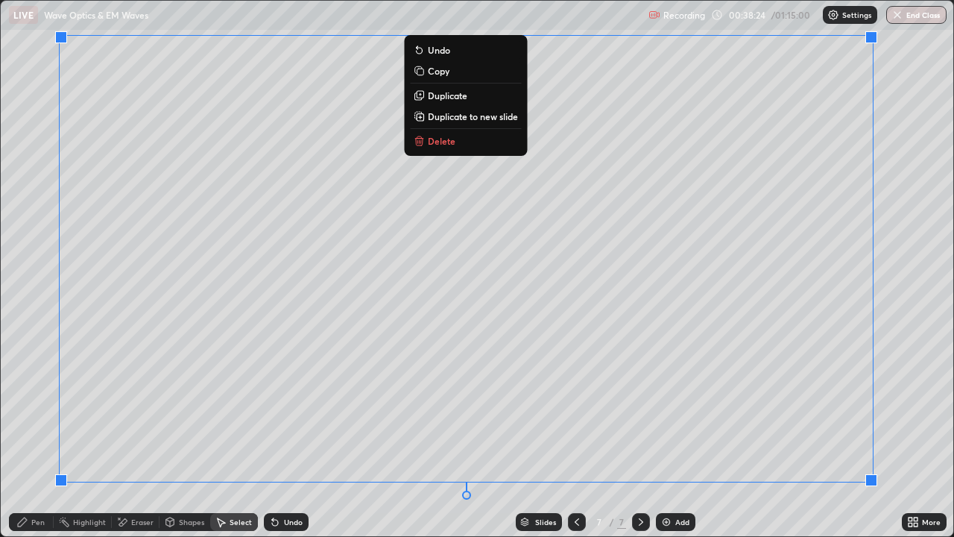
click at [505, 115] on p "Duplicate to new slide" at bounding box center [473, 116] width 90 height 12
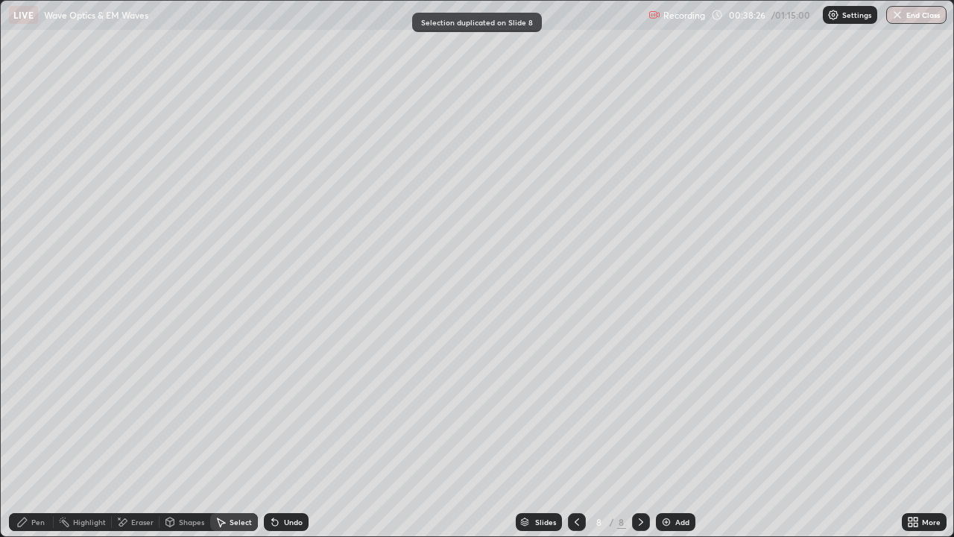
click at [131, 435] on div "Eraser" at bounding box center [142, 521] width 22 height 7
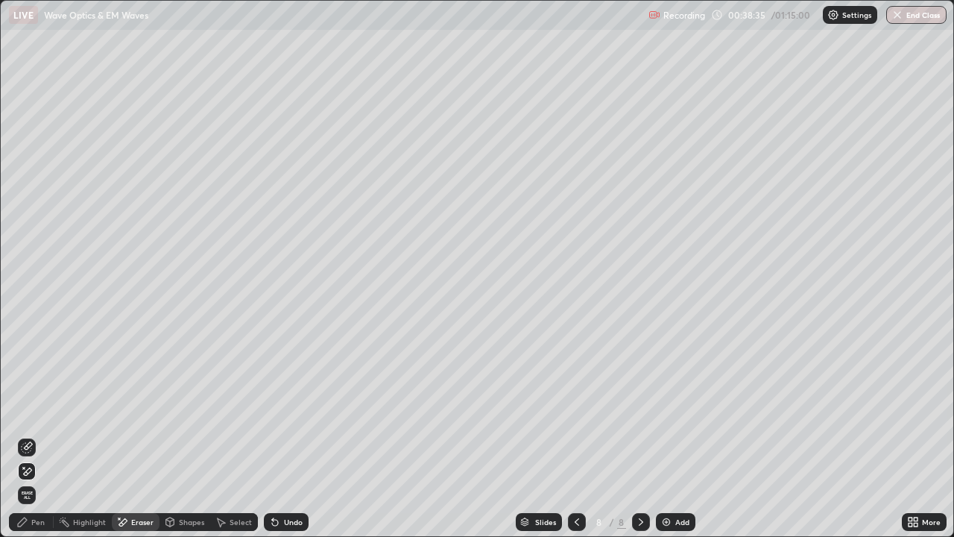
click at [16, 435] on icon at bounding box center [22, 522] width 12 height 12
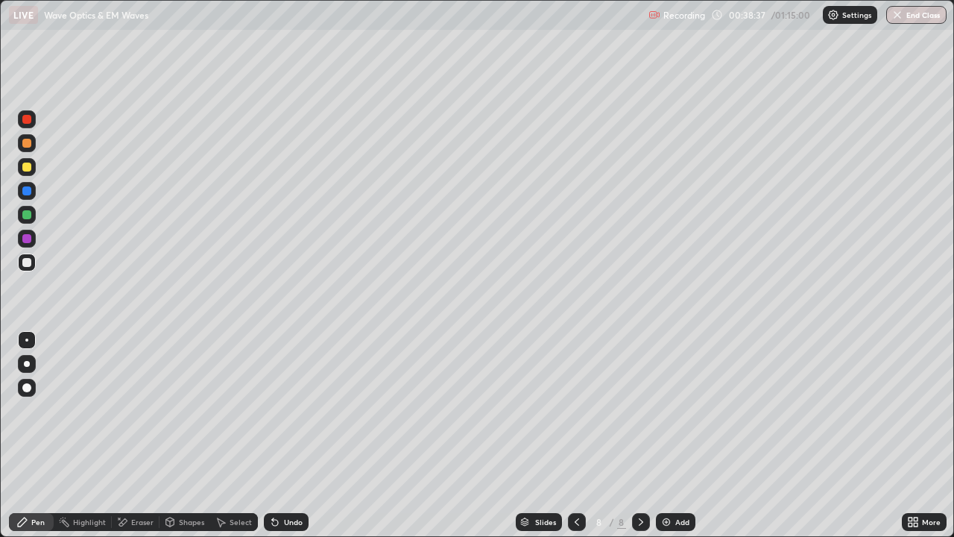
click at [30, 169] on div at bounding box center [26, 166] width 9 height 9
click at [133, 435] on div "Eraser" at bounding box center [142, 521] width 22 height 7
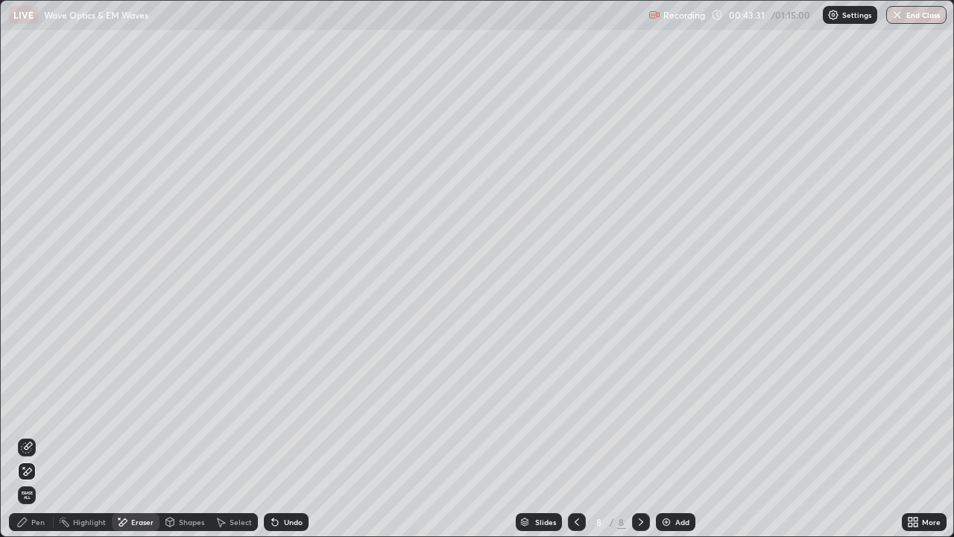
click at [32, 435] on div "Pen" at bounding box center [37, 521] width 13 height 7
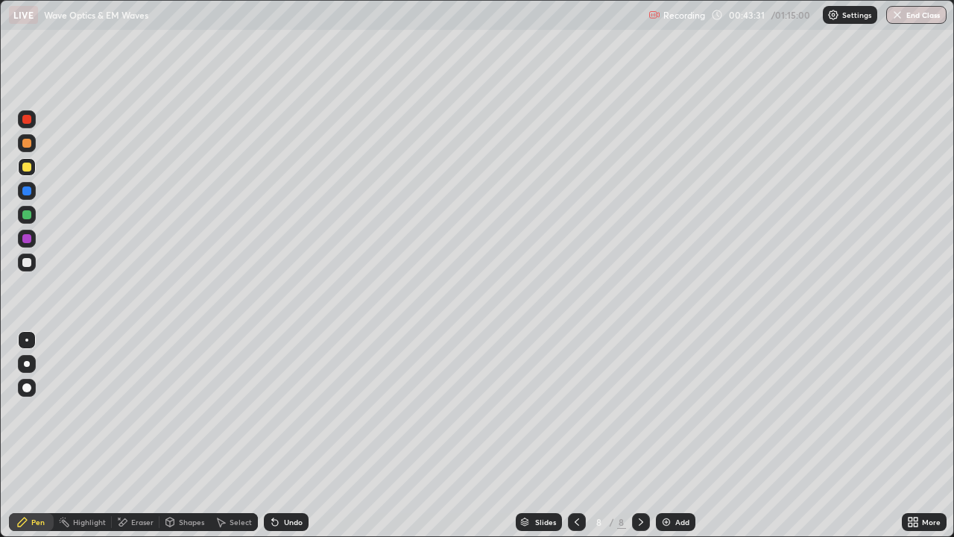
click at [28, 262] on div at bounding box center [26, 262] width 9 height 9
click at [27, 340] on div at bounding box center [26, 339] width 3 height 3
click at [136, 435] on div "Eraser" at bounding box center [142, 521] width 22 height 7
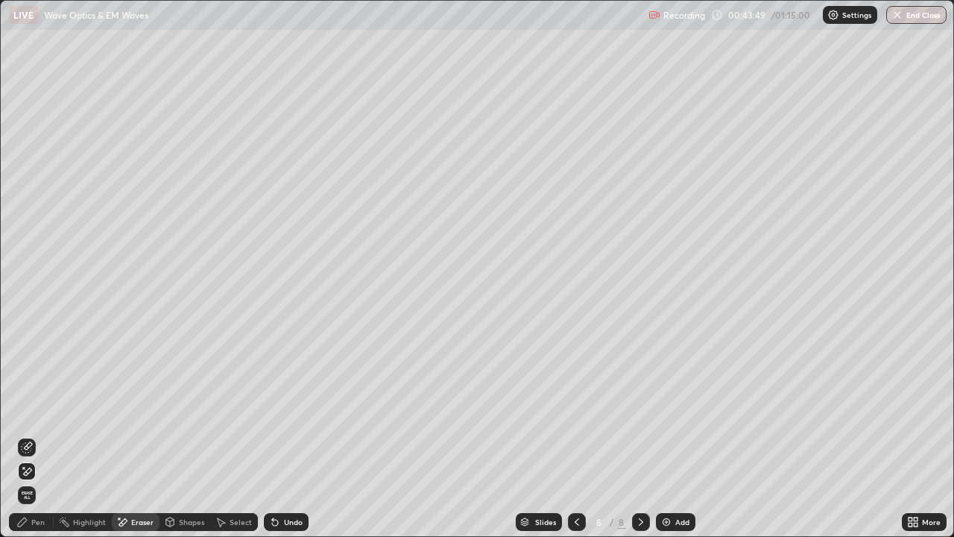
click at [31, 435] on div "Pen" at bounding box center [31, 522] width 45 height 18
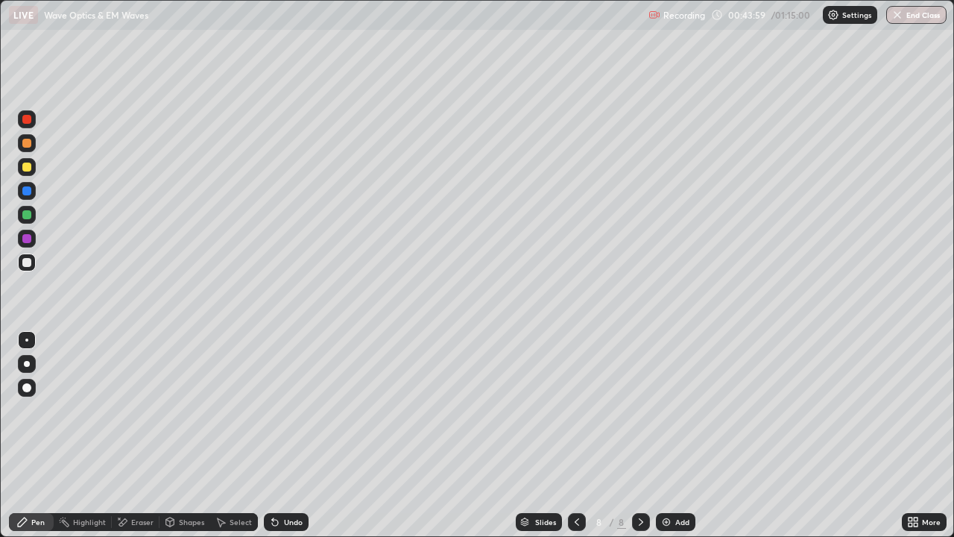
click at [278, 435] on icon at bounding box center [275, 522] width 12 height 12
click at [28, 215] on div at bounding box center [26, 214] width 9 height 9
click at [26, 190] on div at bounding box center [26, 190] width 9 height 9
click at [32, 168] on div at bounding box center [27, 167] width 18 height 18
click at [284, 435] on div "Undo" at bounding box center [293, 521] width 19 height 7
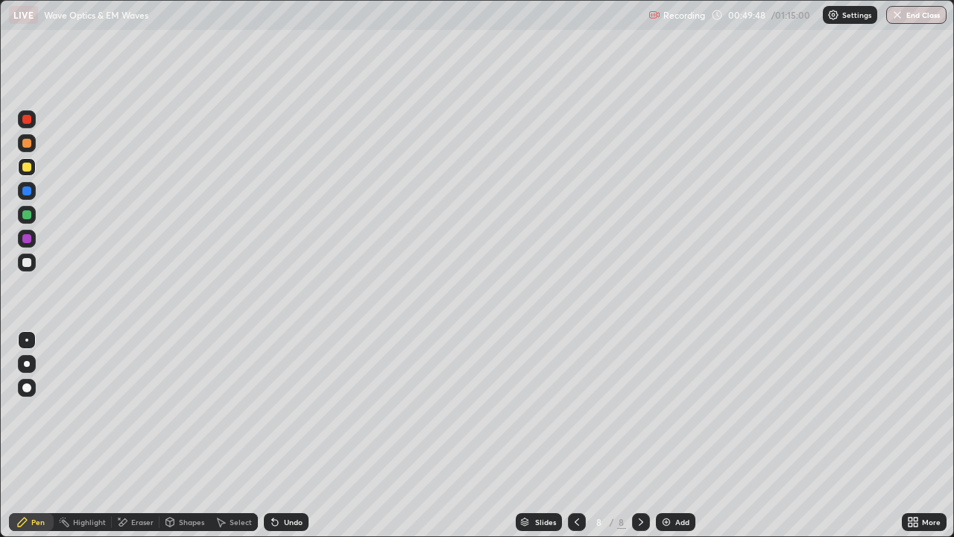
click at [671, 435] on div "Add" at bounding box center [676, 522] width 40 height 18
click at [28, 262] on div at bounding box center [26, 262] width 9 height 9
click at [29, 165] on div at bounding box center [26, 166] width 9 height 9
click at [142, 435] on div "Eraser" at bounding box center [142, 521] width 22 height 7
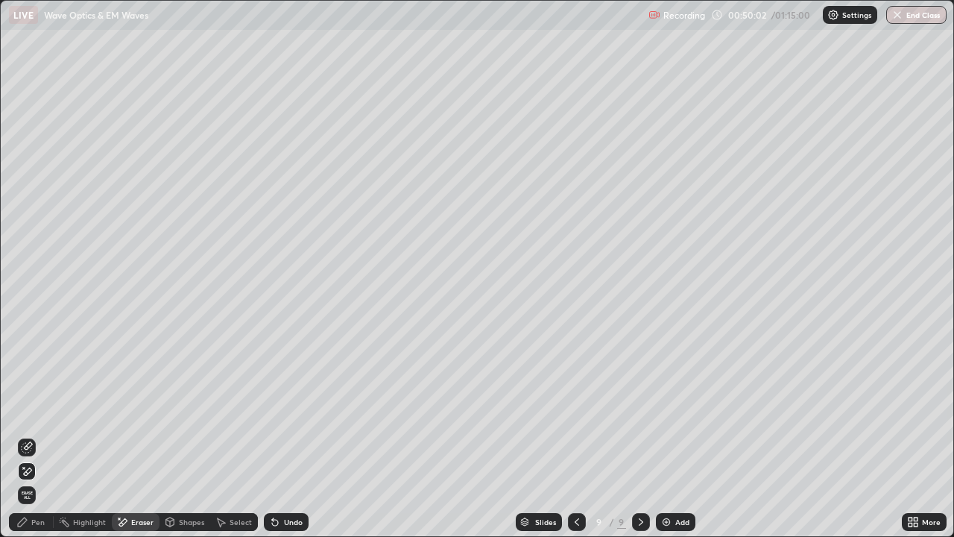
click at [40, 435] on div "Pen" at bounding box center [37, 521] width 13 height 7
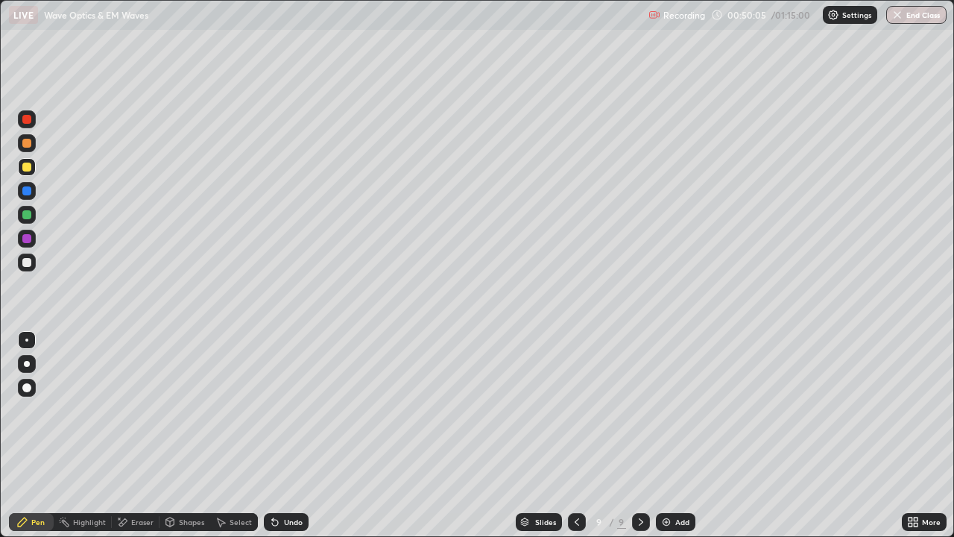
click at [285, 435] on div "Undo" at bounding box center [286, 522] width 45 height 18
click at [22, 262] on div at bounding box center [27, 262] width 18 height 18
click at [29, 217] on div at bounding box center [26, 214] width 9 height 9
click at [296, 435] on div "Undo" at bounding box center [286, 522] width 45 height 18
click at [290, 435] on div "Undo" at bounding box center [286, 522] width 45 height 18
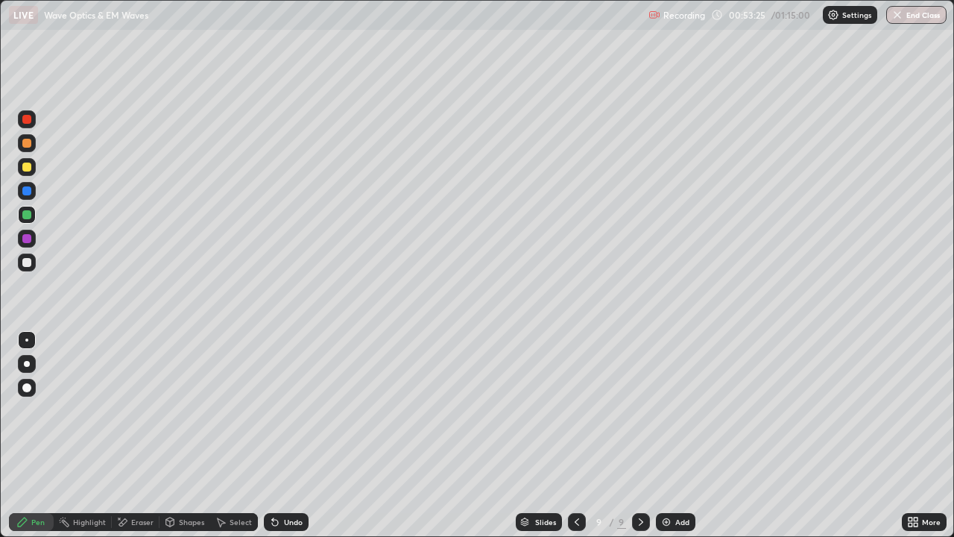
click at [320, 435] on div "Slides 9 / 9 Add" at bounding box center [605, 522] width 593 height 30
click at [296, 435] on div "Undo" at bounding box center [293, 521] width 19 height 7
click at [34, 169] on div at bounding box center [27, 167] width 18 height 18
click at [124, 435] on div "Eraser" at bounding box center [136, 522] width 48 height 18
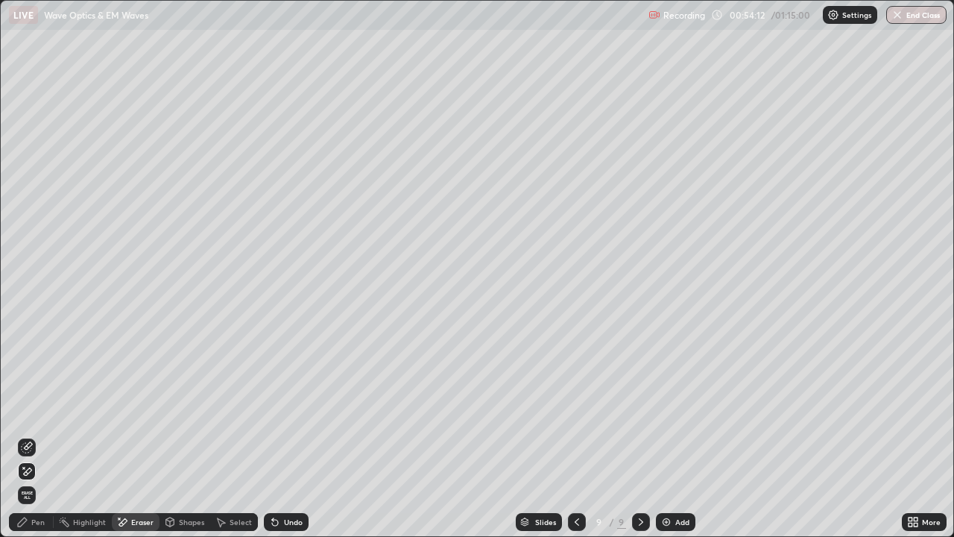
click at [28, 435] on div "Pen" at bounding box center [31, 522] width 45 height 18
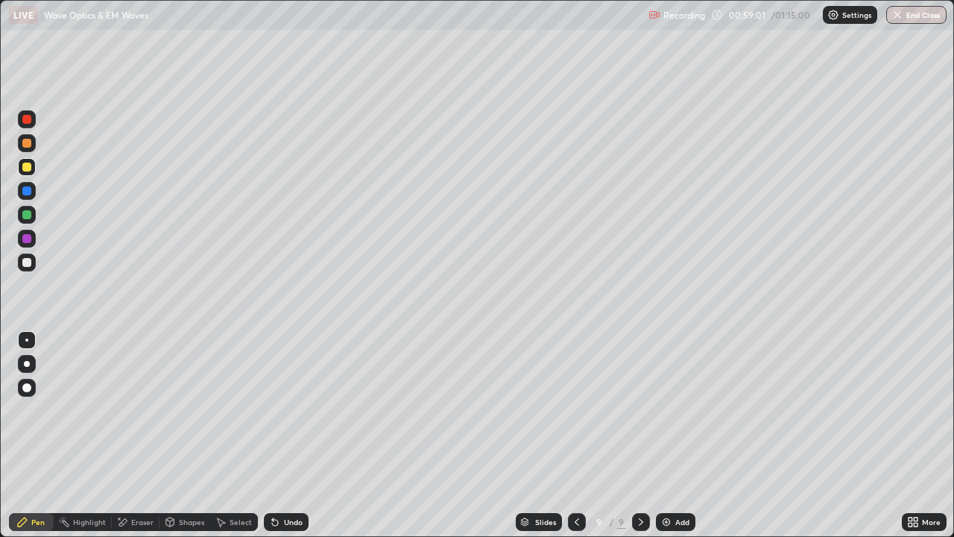
click at [27, 265] on div at bounding box center [26, 262] width 9 height 9
click at [29, 264] on div at bounding box center [26, 262] width 9 height 9
click at [34, 394] on div at bounding box center [27, 388] width 18 height 18
click at [27, 340] on div at bounding box center [26, 339] width 3 height 3
click at [133, 435] on div "Eraser" at bounding box center [142, 521] width 22 height 7
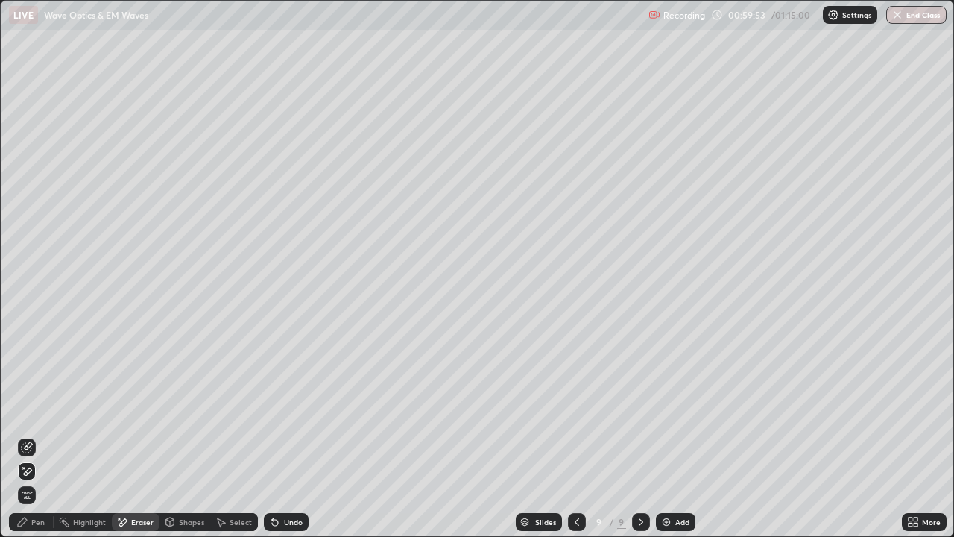
click at [35, 435] on div "Pen" at bounding box center [37, 521] width 13 height 7
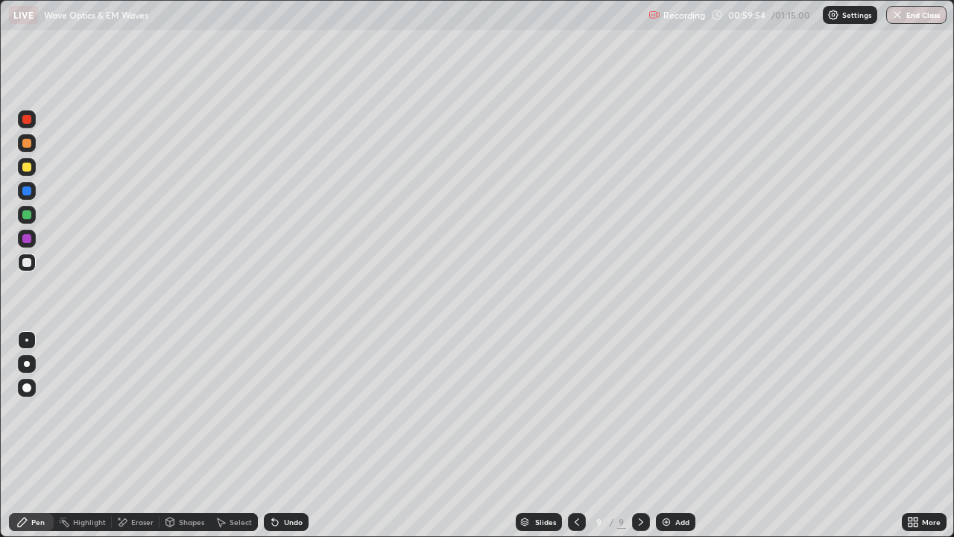
click at [31, 262] on div at bounding box center [26, 262] width 9 height 9
click at [133, 435] on div "Eraser" at bounding box center [136, 522] width 48 height 18
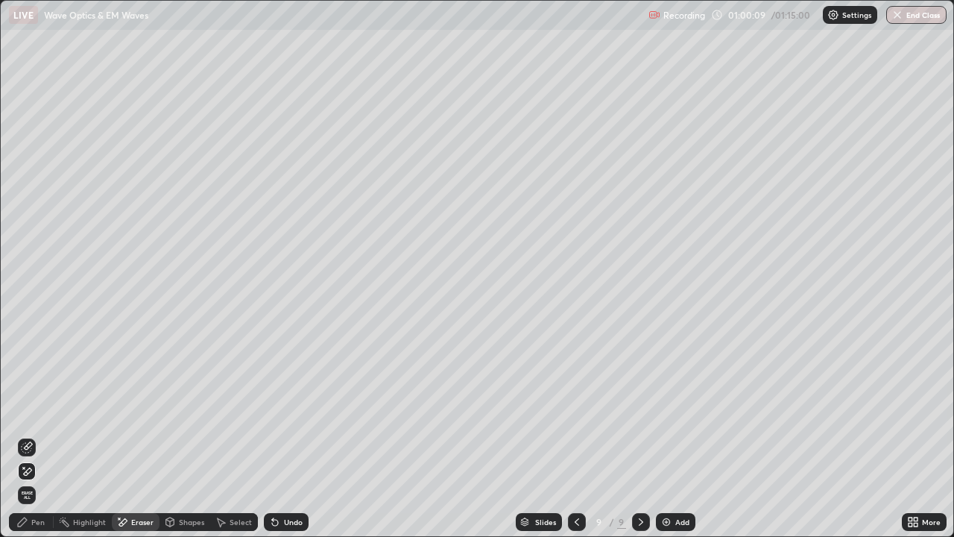
click at [29, 435] on div "Pen" at bounding box center [31, 522] width 45 height 18
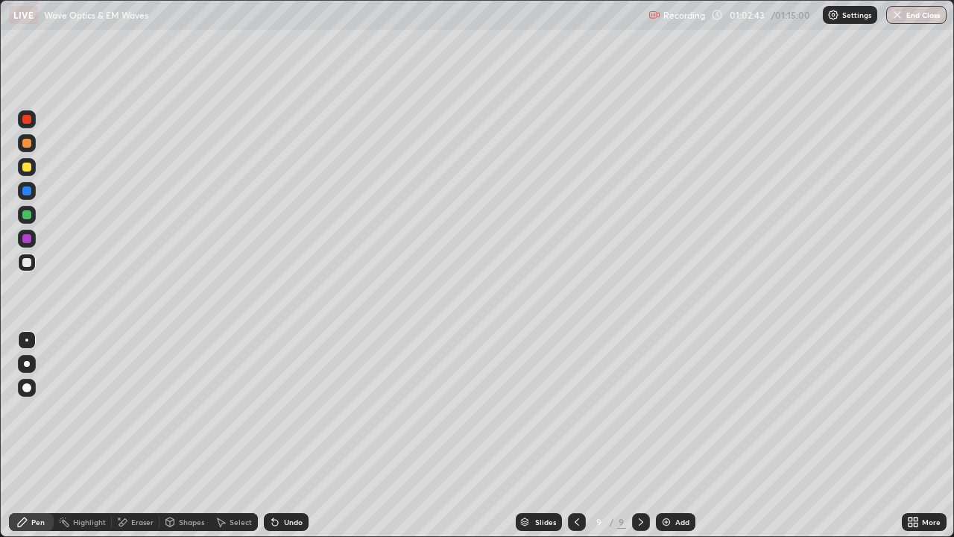
click at [671, 435] on div "Add" at bounding box center [676, 522] width 40 height 18
click at [31, 215] on div at bounding box center [26, 214] width 9 height 9
click at [30, 168] on div at bounding box center [26, 166] width 9 height 9
click at [34, 234] on div at bounding box center [27, 239] width 18 height 18
click at [675, 435] on div "Add" at bounding box center [682, 521] width 14 height 7
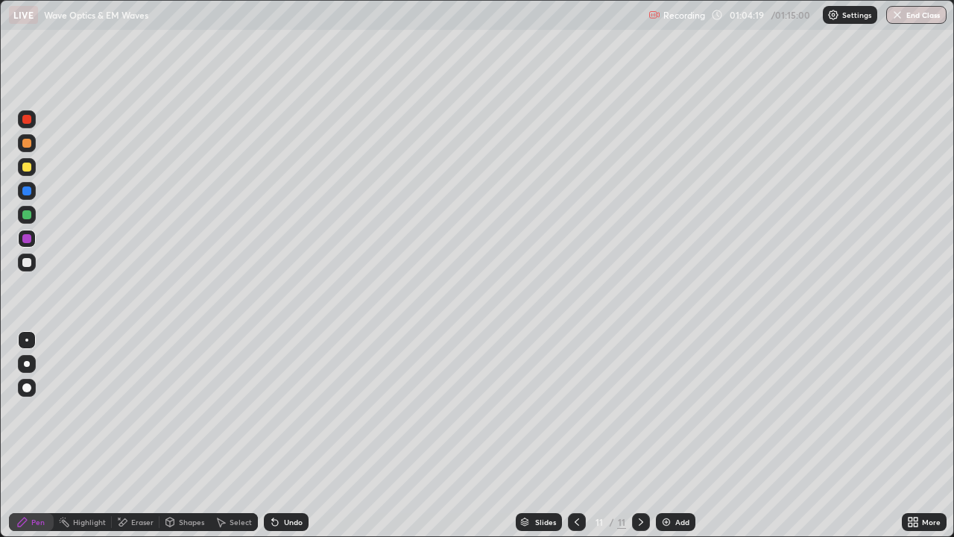
click at [27, 262] on div at bounding box center [26, 262] width 9 height 9
click at [29, 370] on div at bounding box center [27, 364] width 18 height 18
click at [32, 261] on div at bounding box center [27, 262] width 18 height 18
click at [27, 340] on div at bounding box center [26, 339] width 3 height 3
click at [26, 215] on div at bounding box center [26, 214] width 9 height 9
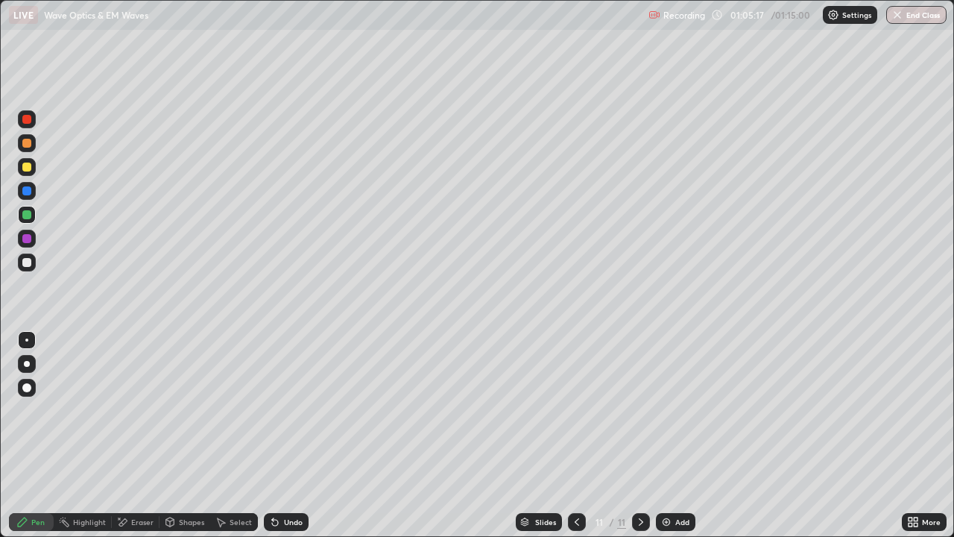
click at [28, 245] on div at bounding box center [27, 239] width 18 height 18
click at [28, 221] on div at bounding box center [27, 215] width 18 height 18
click at [133, 435] on div "Eraser" at bounding box center [136, 522] width 48 height 18
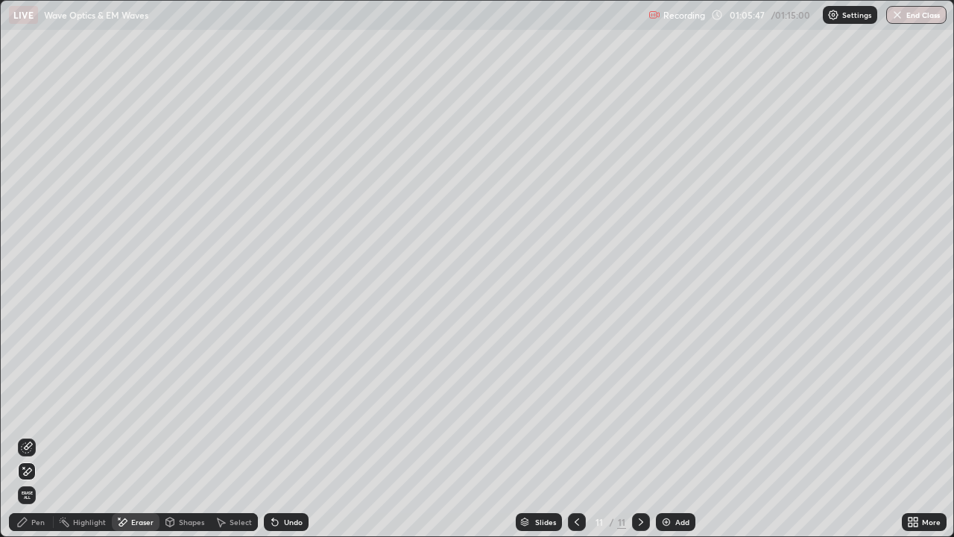
click at [40, 435] on div "Pen" at bounding box center [31, 522] width 45 height 18
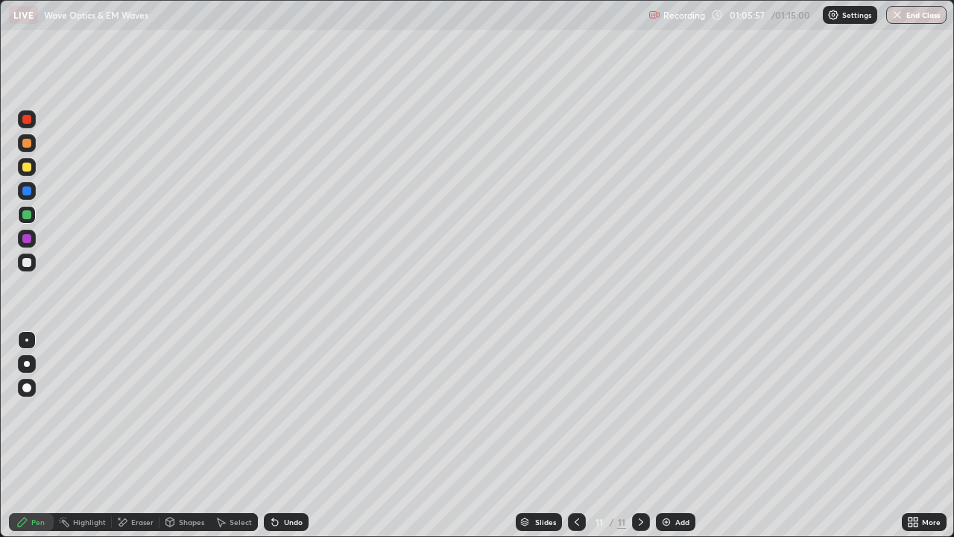
click at [28, 167] on div at bounding box center [26, 166] width 9 height 9
click at [285, 435] on div "Undo" at bounding box center [286, 522] width 45 height 18
click at [272, 435] on icon at bounding box center [275, 522] width 6 height 6
click at [24, 240] on div at bounding box center [26, 238] width 9 height 9
click at [133, 435] on div "Eraser" at bounding box center [136, 522] width 48 height 18
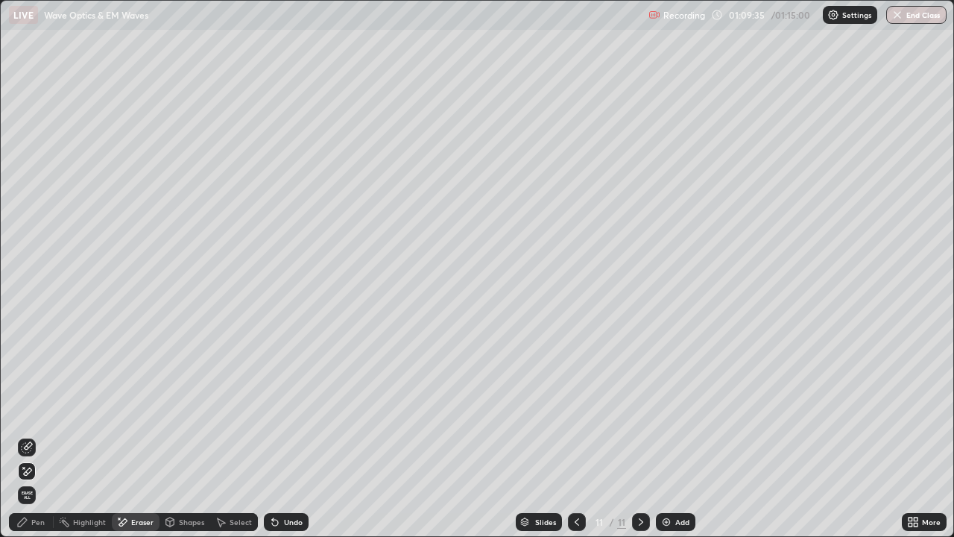
click at [133, 435] on div "Eraser" at bounding box center [136, 522] width 48 height 18
click at [42, 435] on div "Pen" at bounding box center [37, 521] width 13 height 7
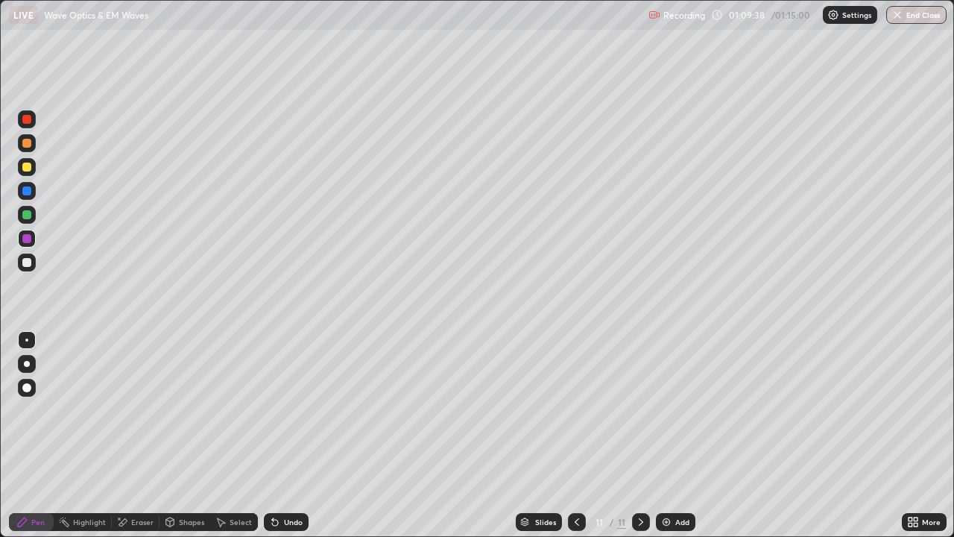
click at [30, 166] on div at bounding box center [26, 166] width 9 height 9
click at [26, 241] on div at bounding box center [26, 238] width 9 height 9
click at [898, 20] on img "button" at bounding box center [898, 15] width 12 height 12
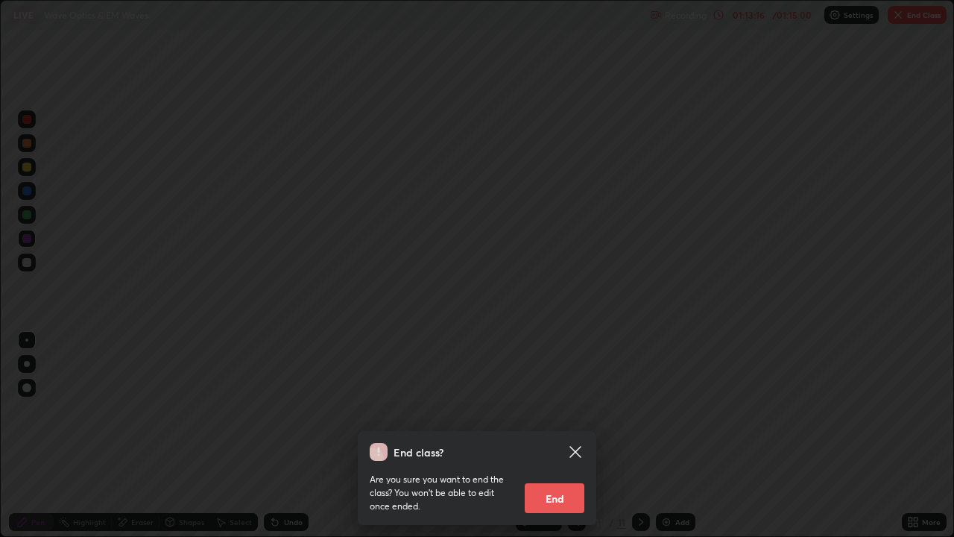
click at [568, 435] on button "End" at bounding box center [555, 498] width 60 height 30
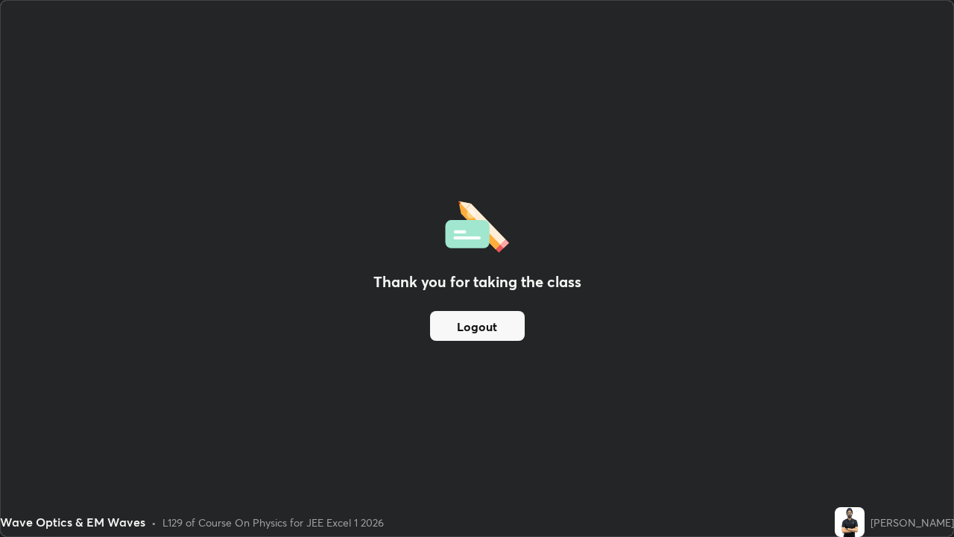
click at [492, 321] on button "Logout" at bounding box center [477, 326] width 95 height 30
click at [496, 319] on button "Logout" at bounding box center [477, 326] width 95 height 30
